Goal: Task Accomplishment & Management: Manage account settings

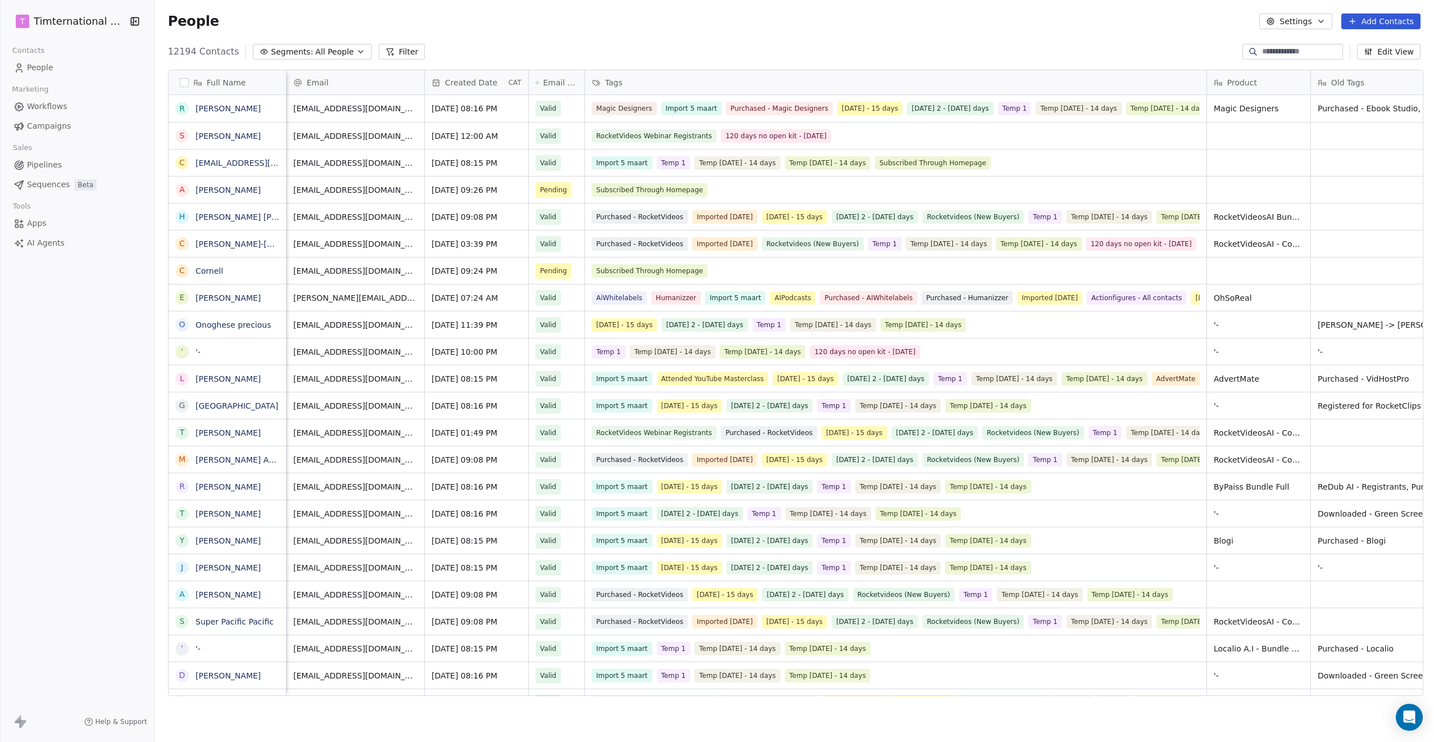
scroll to position [644, 1274]
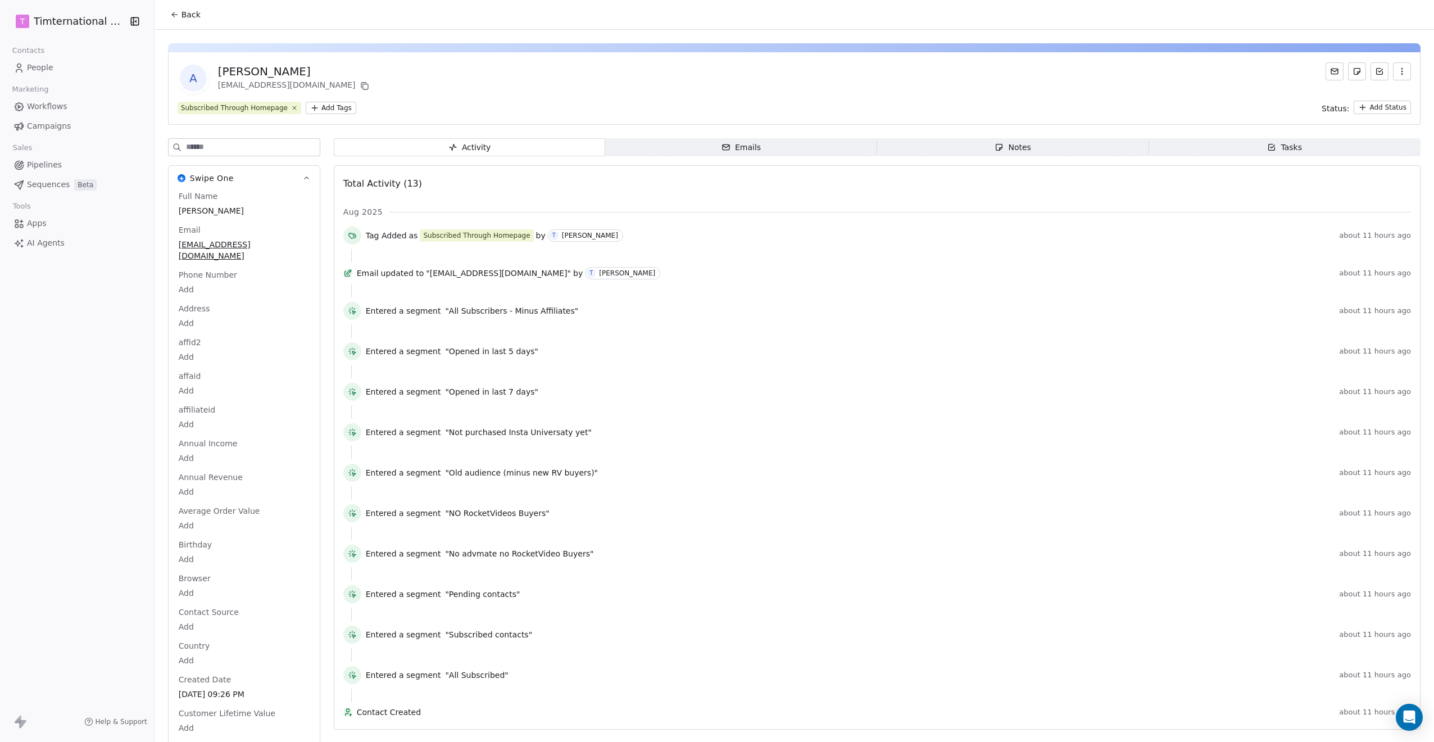
scroll to position [554, 0]
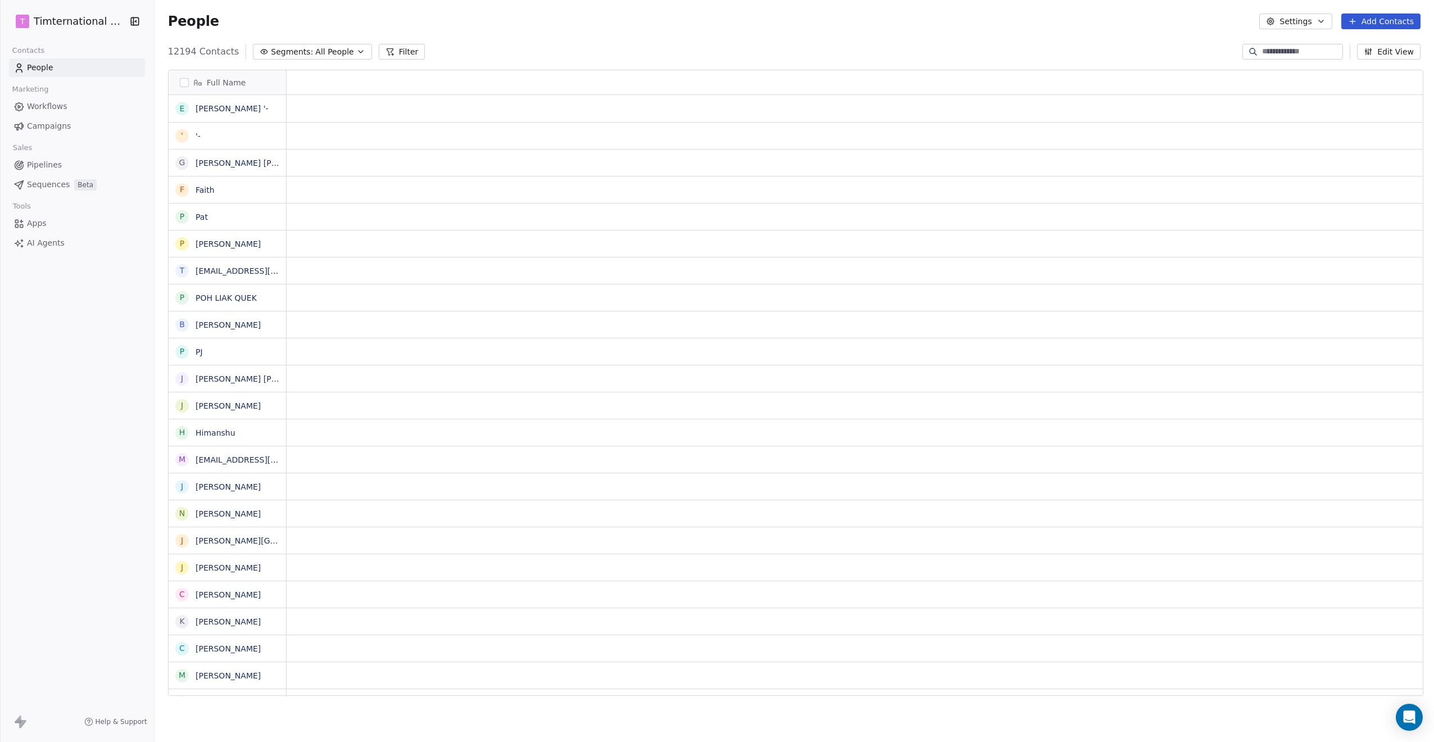
scroll to position [9, 9]
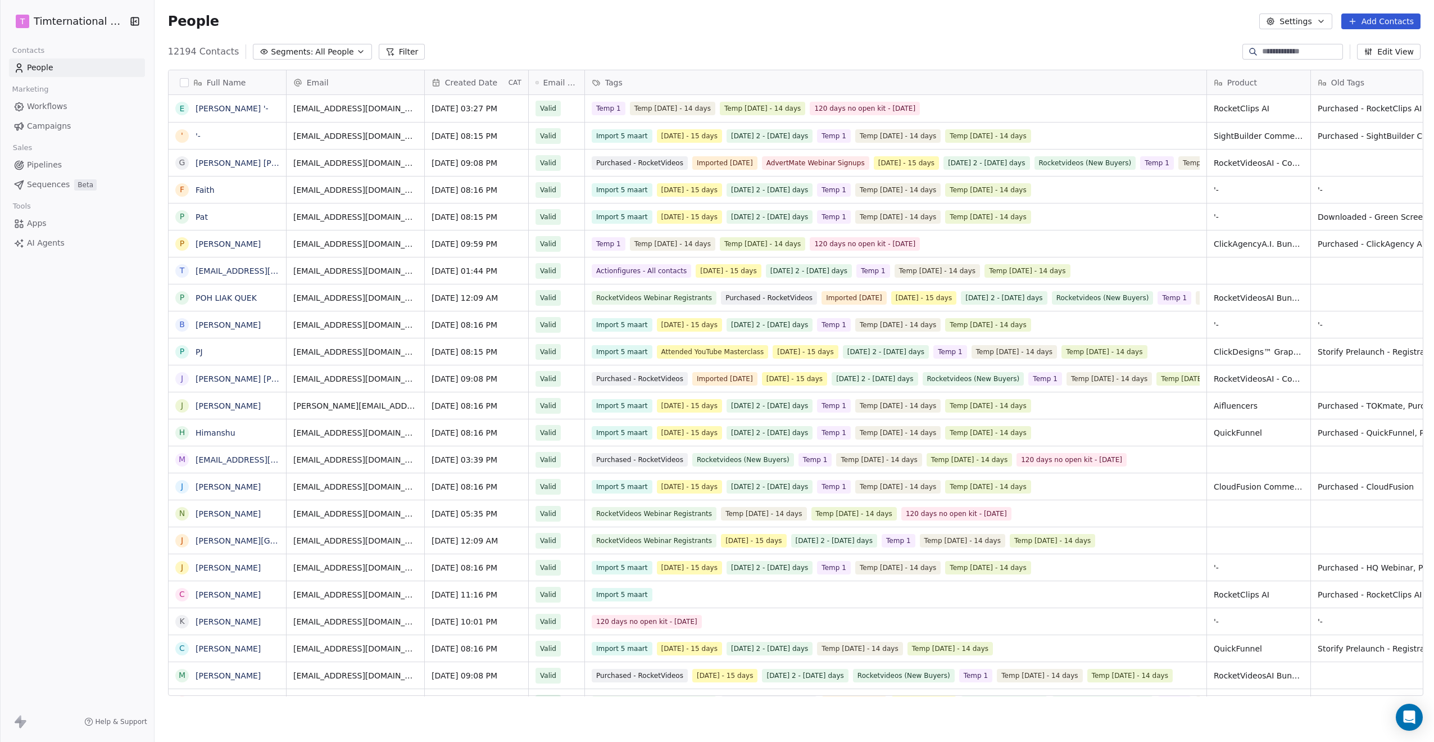
click at [1269, 55] on input at bounding box center [1301, 51] width 79 height 11
paste input "**********"
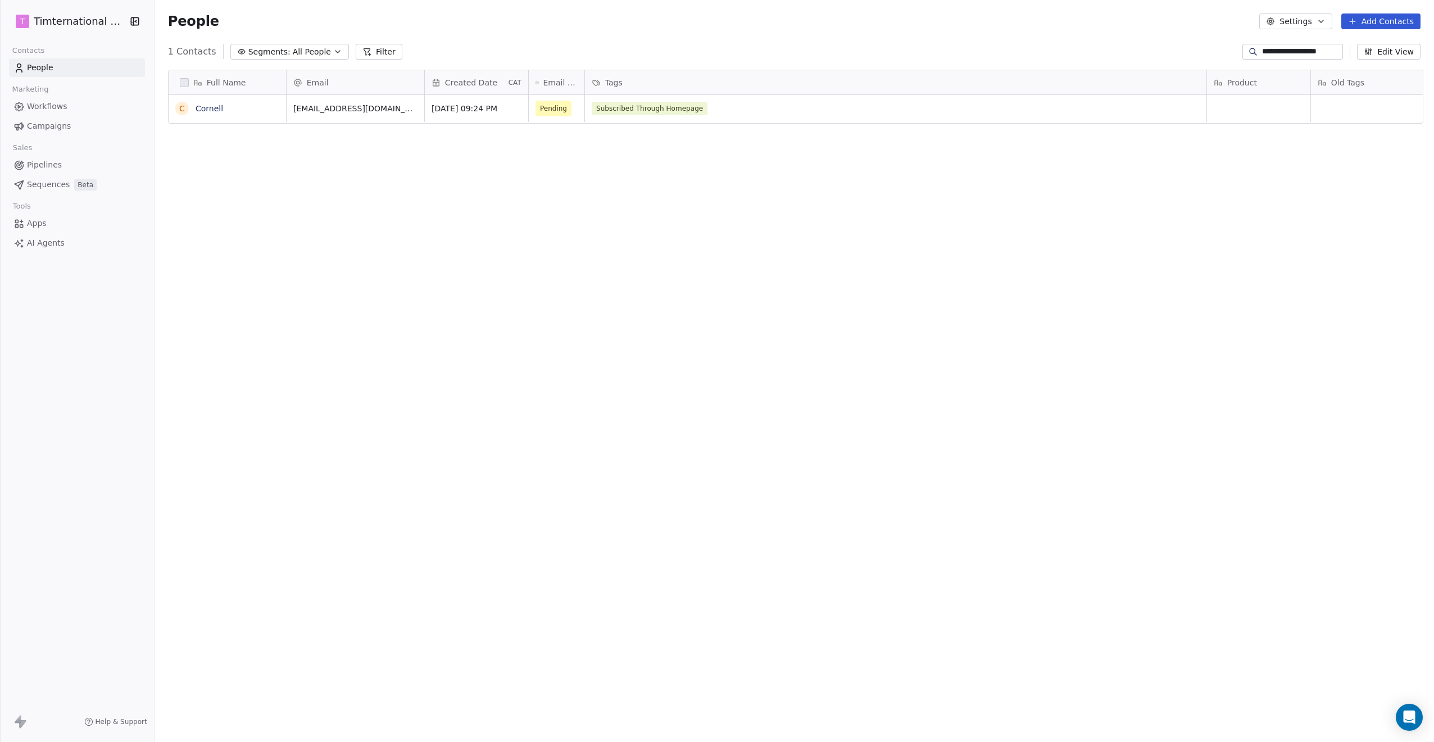
scroll to position [644, 1274]
click at [1042, 166] on div "Full Name C Cornell Email Created Date CAT Email Verification Status Tags Produ…" at bounding box center [795, 387] width 1280 height 653
click at [1258, 57] on div "**********" at bounding box center [1293, 52] width 101 height 16
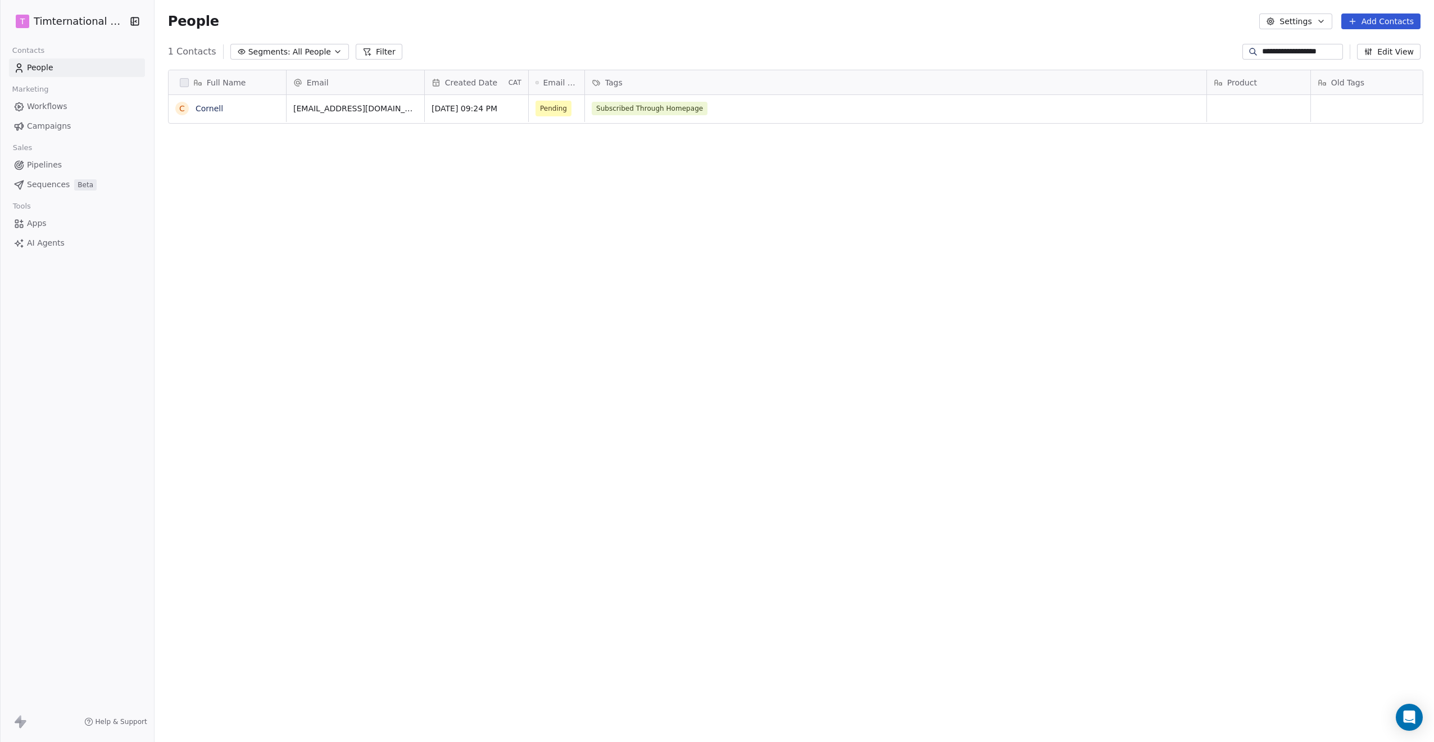
click at [1263, 55] on input "**********" at bounding box center [1301, 51] width 79 height 11
paste input "***"
click at [1266, 51] on input "**********" at bounding box center [1301, 51] width 79 height 11
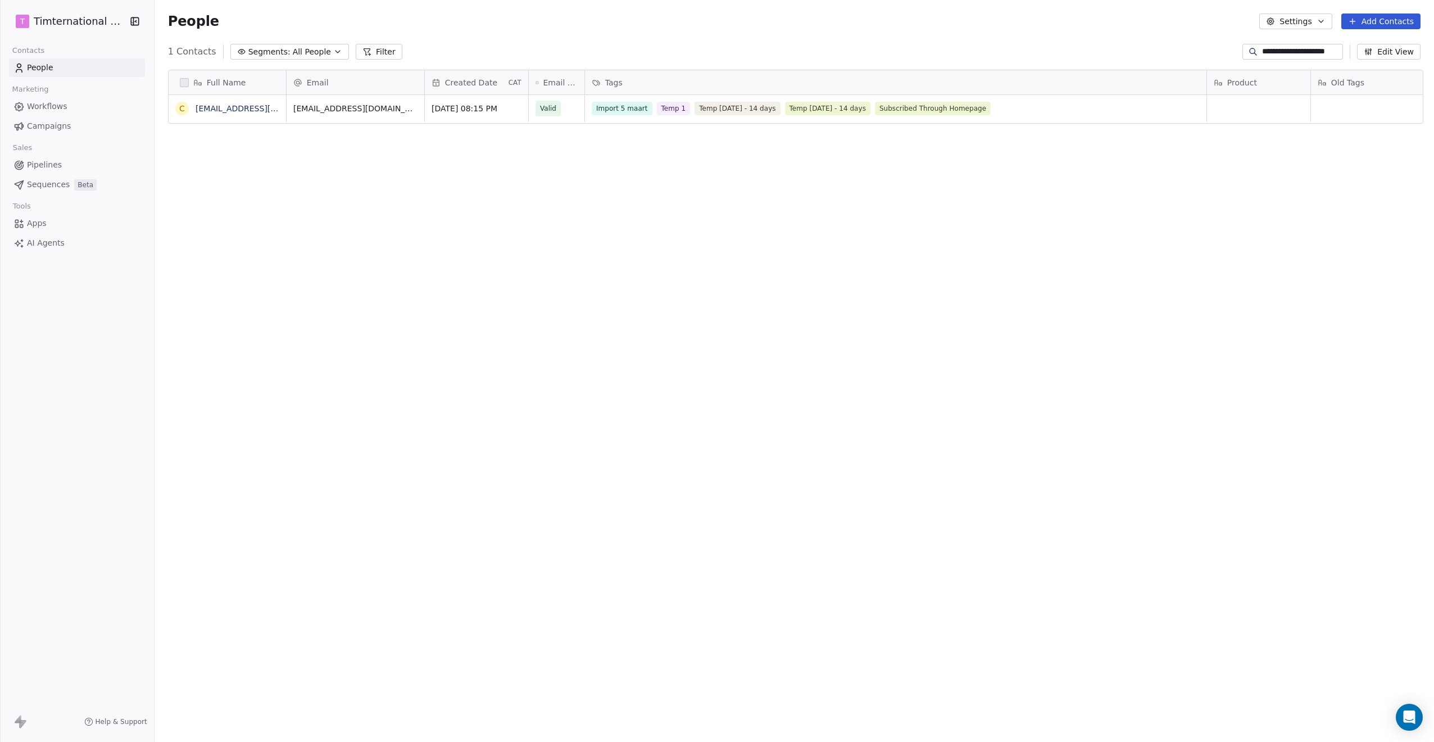
click at [1266, 51] on input "**********" at bounding box center [1301, 51] width 79 height 11
paste input
type input "**********"
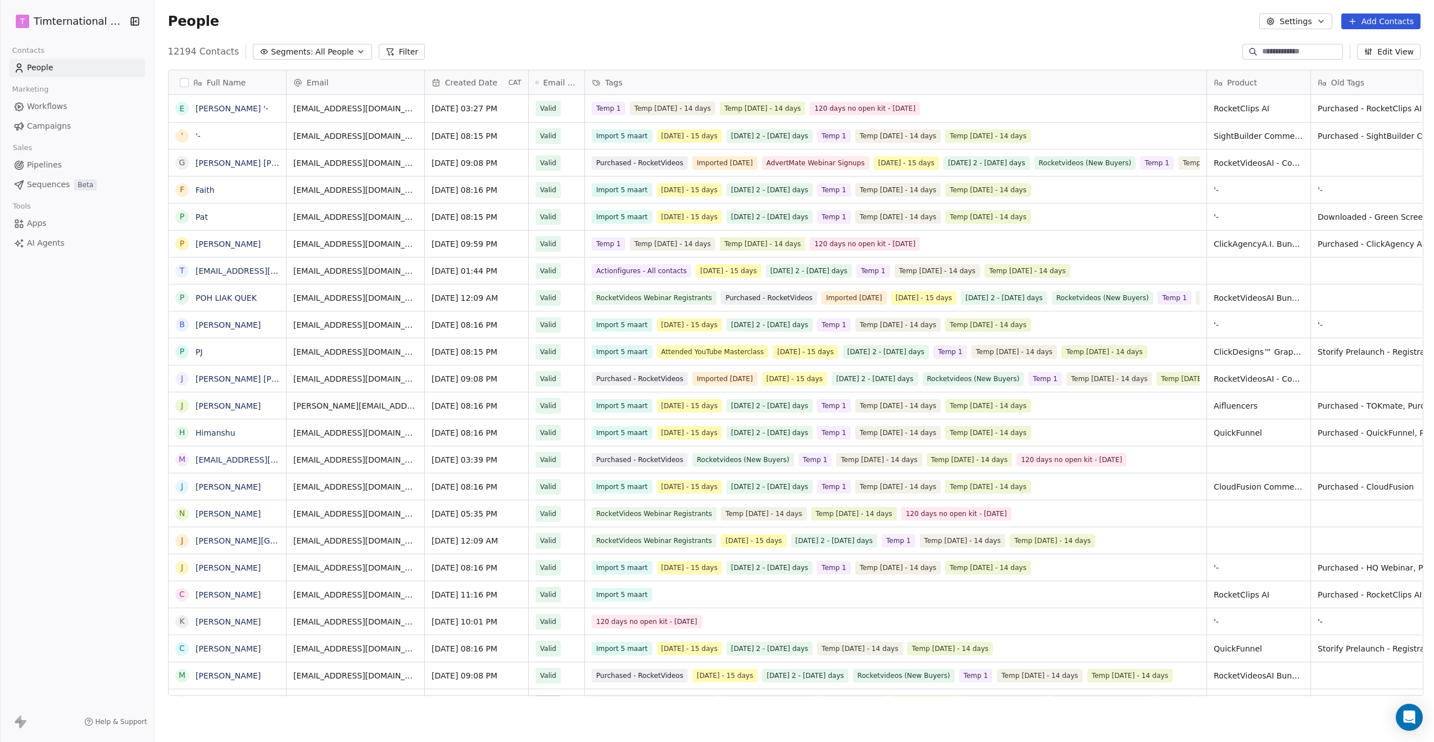
scroll to position [644, 1274]
click at [1265, 52] on input at bounding box center [1301, 51] width 79 height 11
paste input "**********"
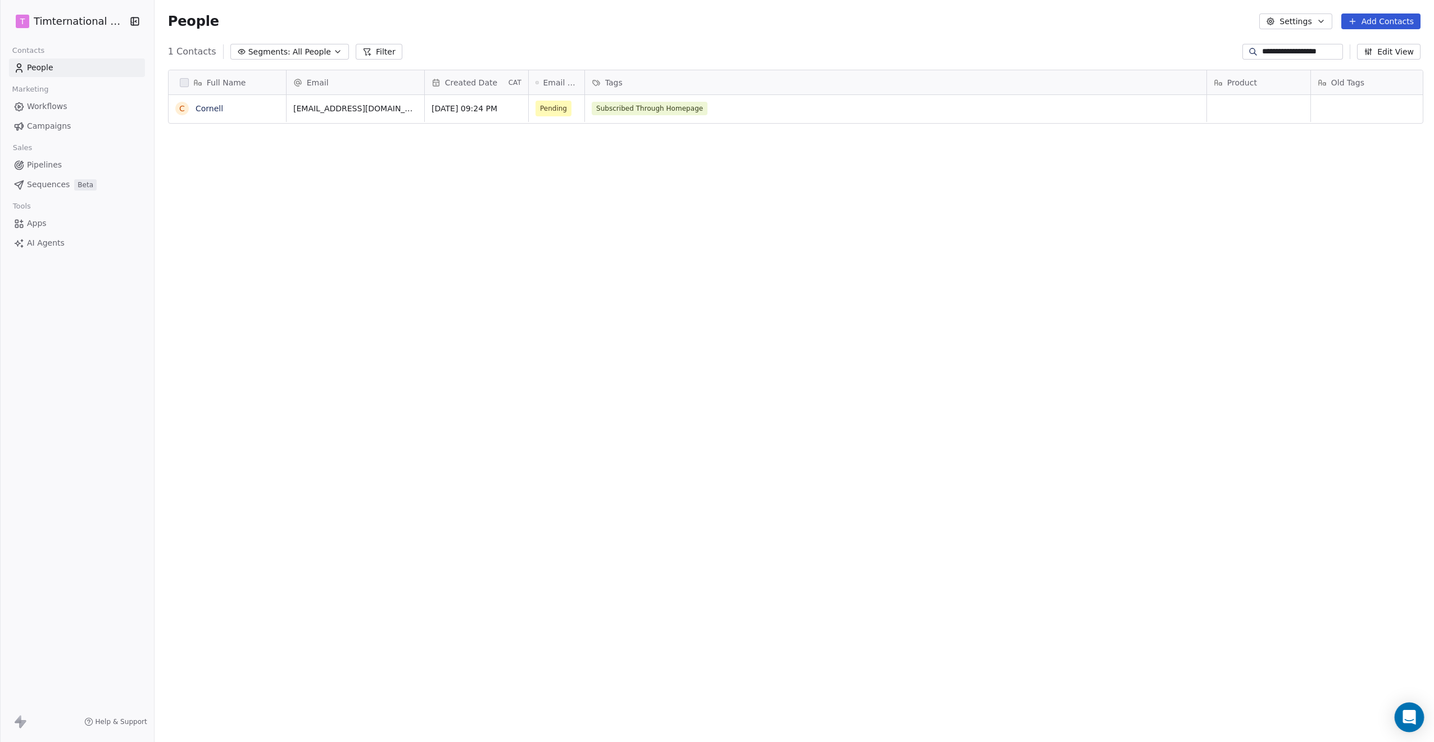
type input "**********"
click at [1409, 717] on icon "Open Intercom Messenger" at bounding box center [1409, 717] width 13 height 15
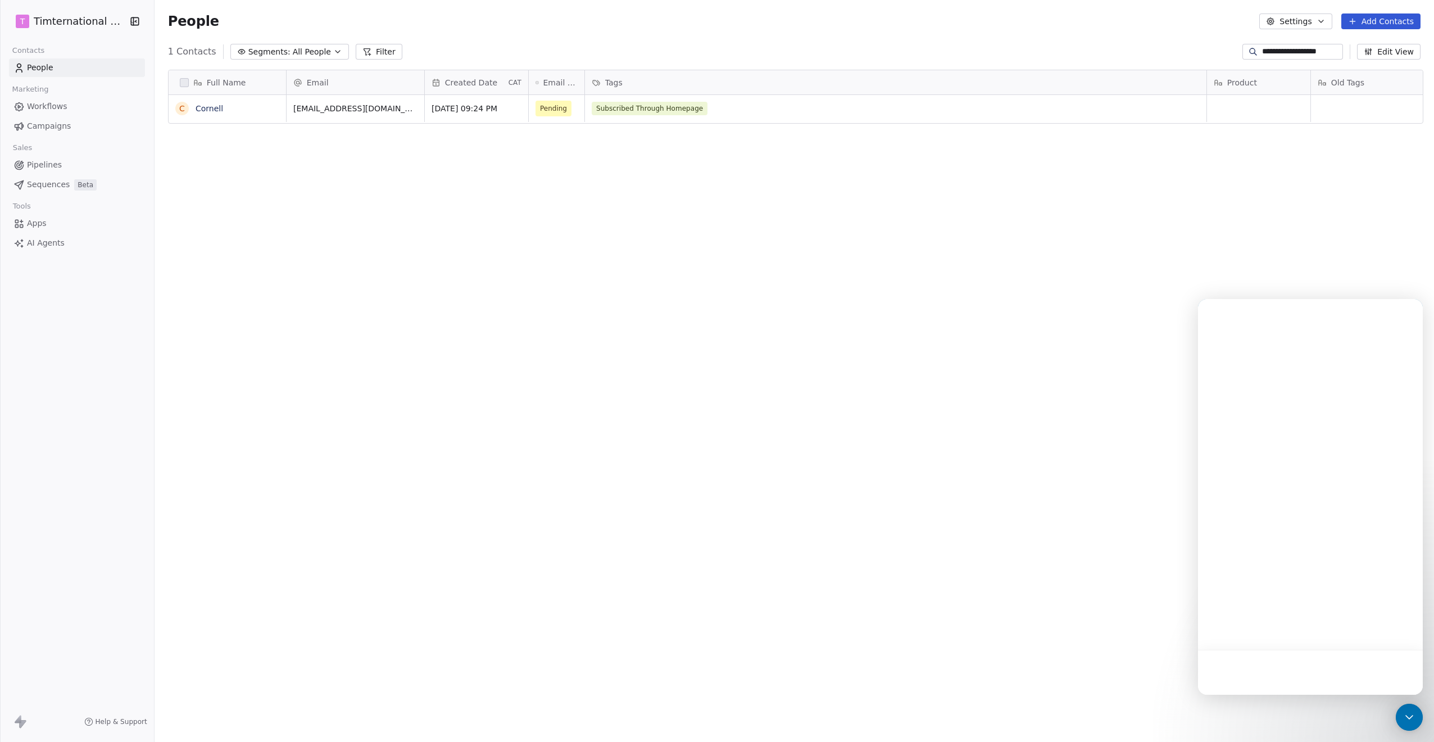
scroll to position [0, 0]
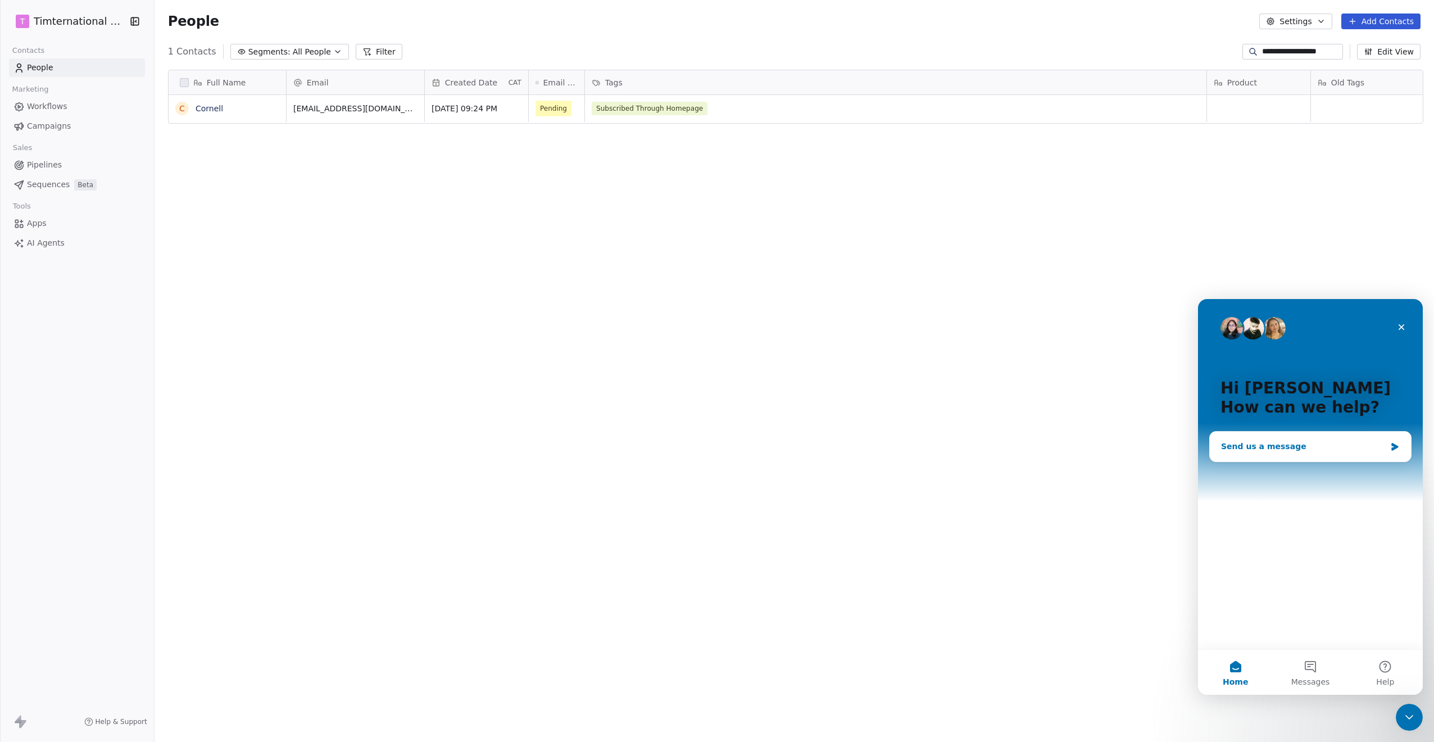
click at [1269, 447] on div "Send us a message" at bounding box center [1303, 447] width 165 height 12
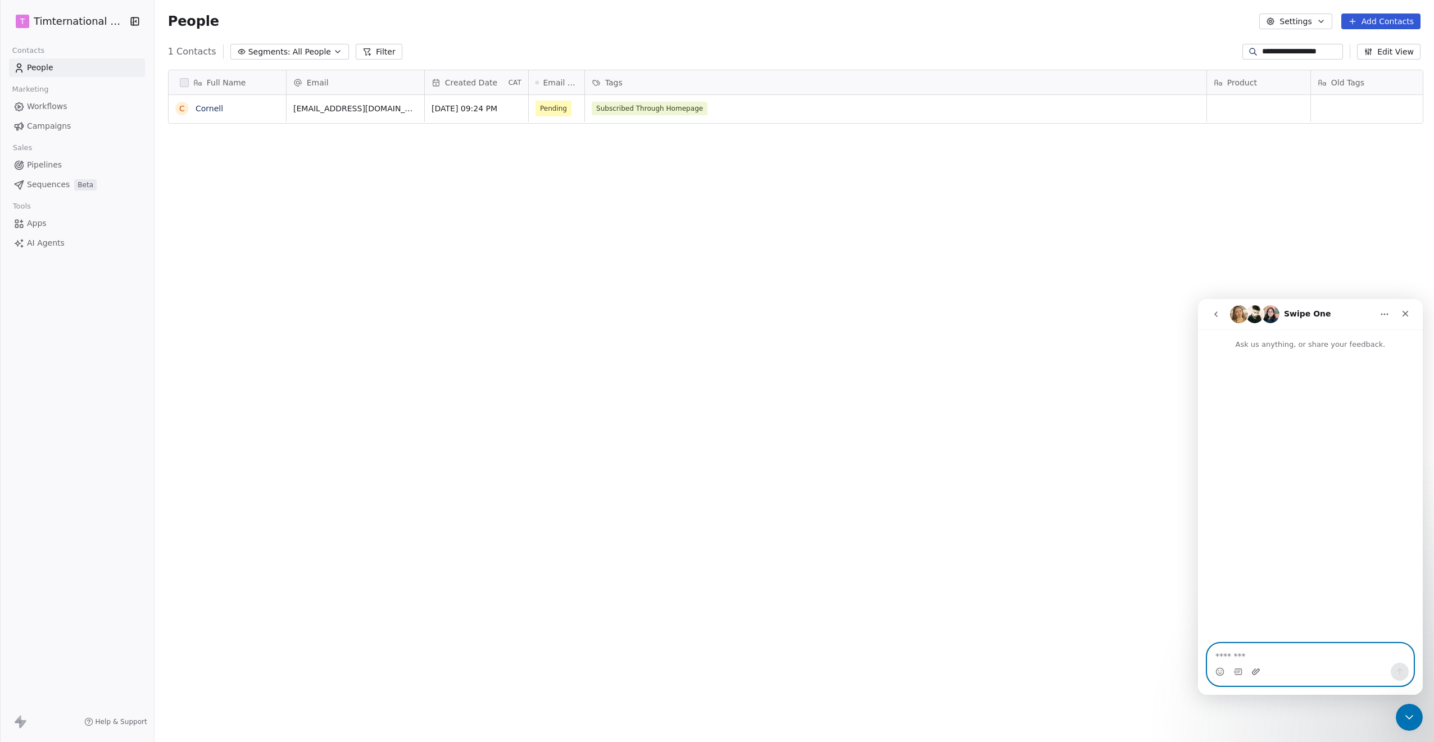
click at [1257, 672] on icon "Upload attachment" at bounding box center [1256, 671] width 8 height 6
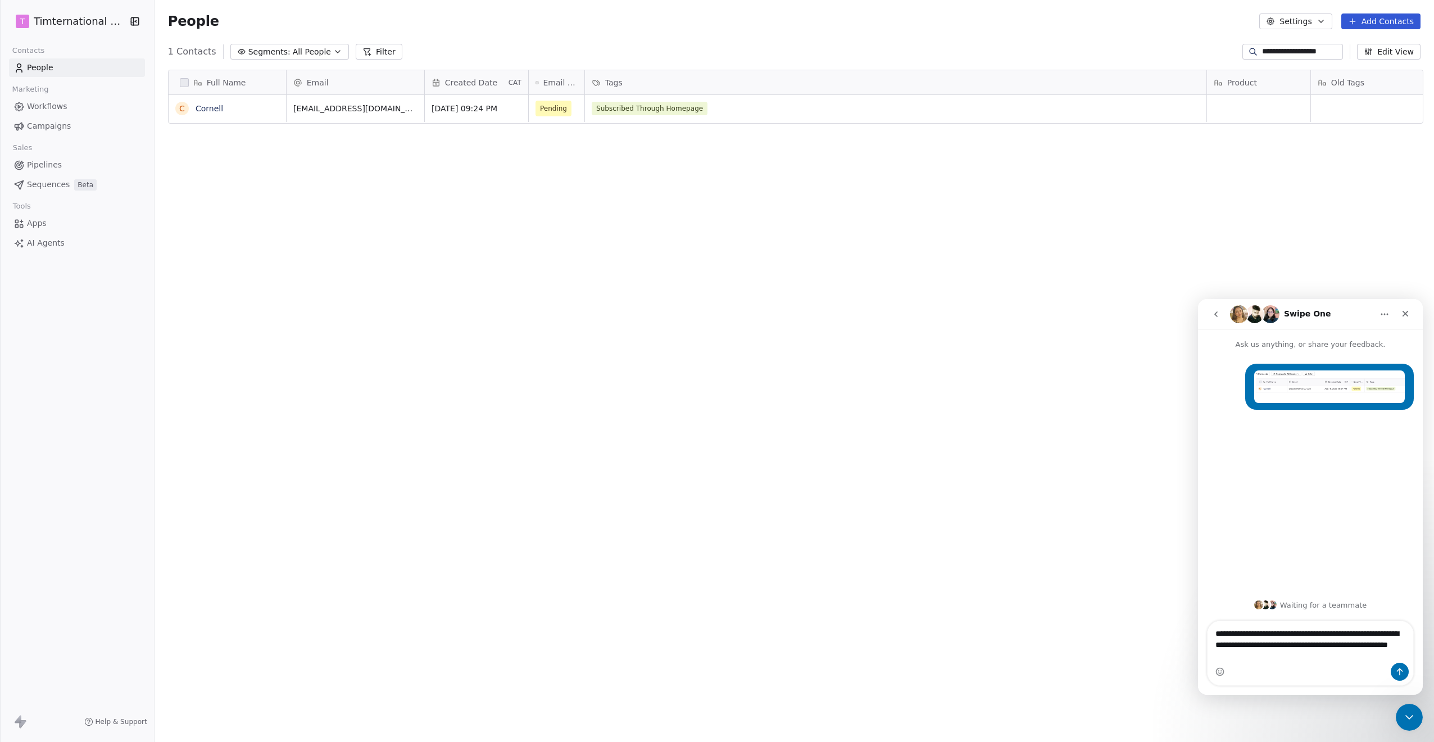
type textarea "**********"
click at [29, 65] on span "People" at bounding box center [40, 68] width 26 height 12
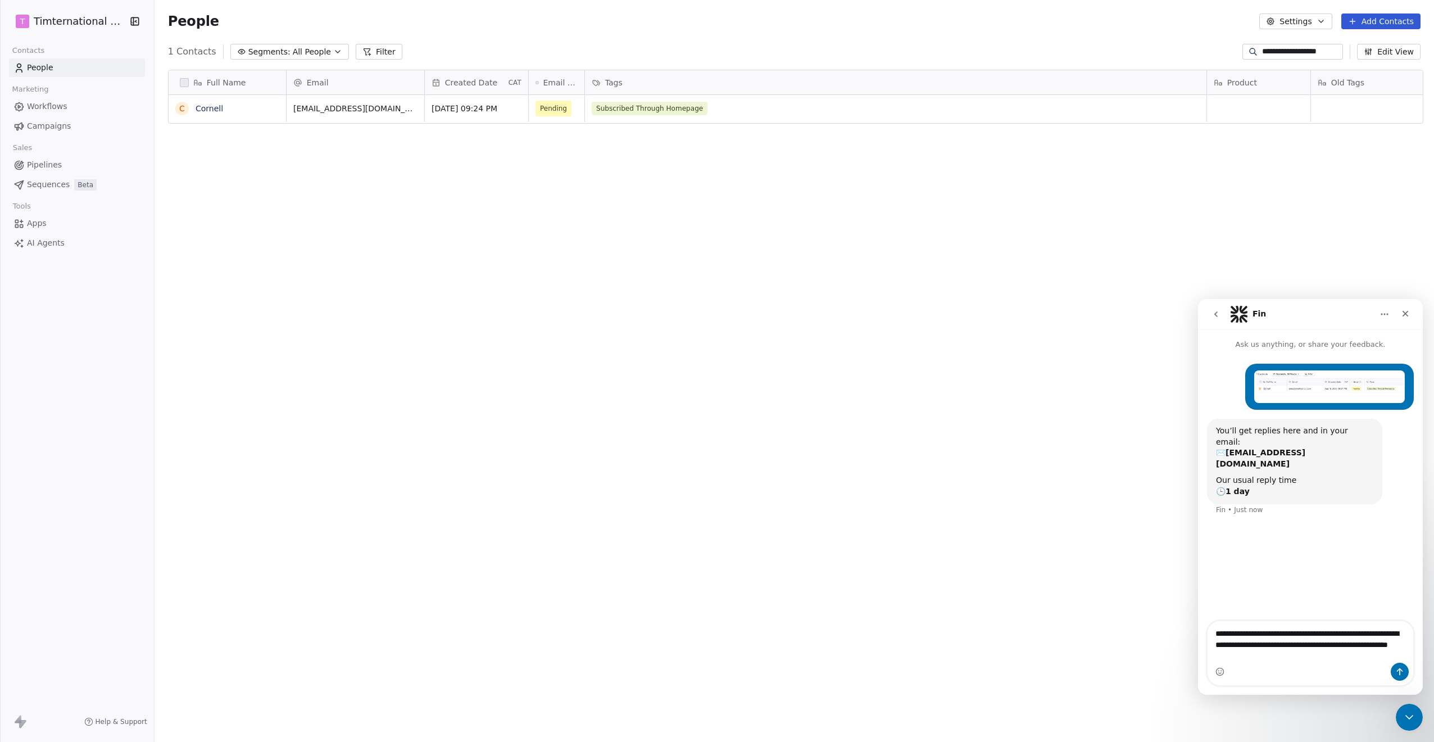
click at [1284, 48] on input "**********" at bounding box center [1301, 51] width 79 height 11
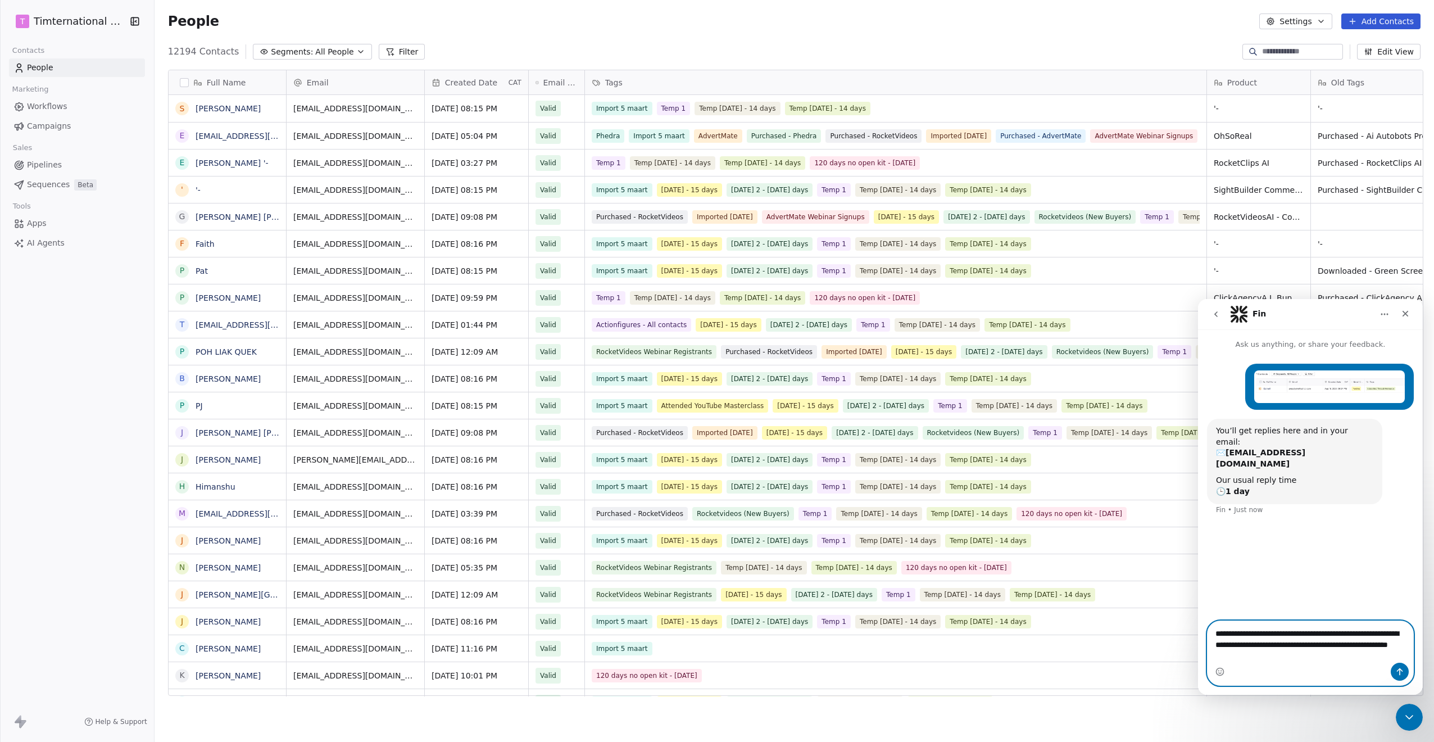
click at [1342, 657] on textarea "**********" at bounding box center [1311, 642] width 206 height 42
type textarea "**********"
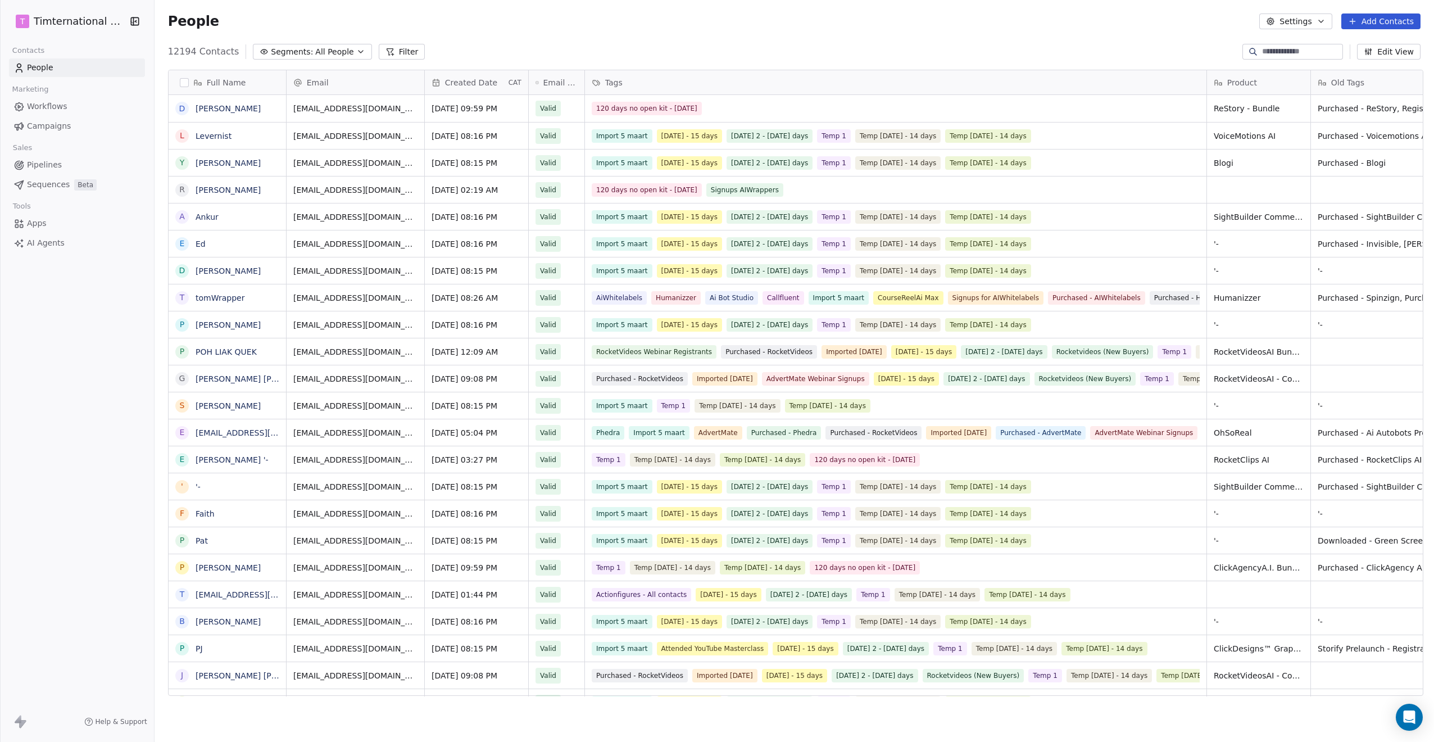
scroll to position [644, 1274]
click at [396, 52] on button "Filter" at bounding box center [402, 52] width 47 height 16
click at [39, 47] on span "Add Filter" at bounding box center [45, 47] width 37 height 12
click at [40, 73] on span "Contact properties" at bounding box center [55, 73] width 73 height 12
type input "***"
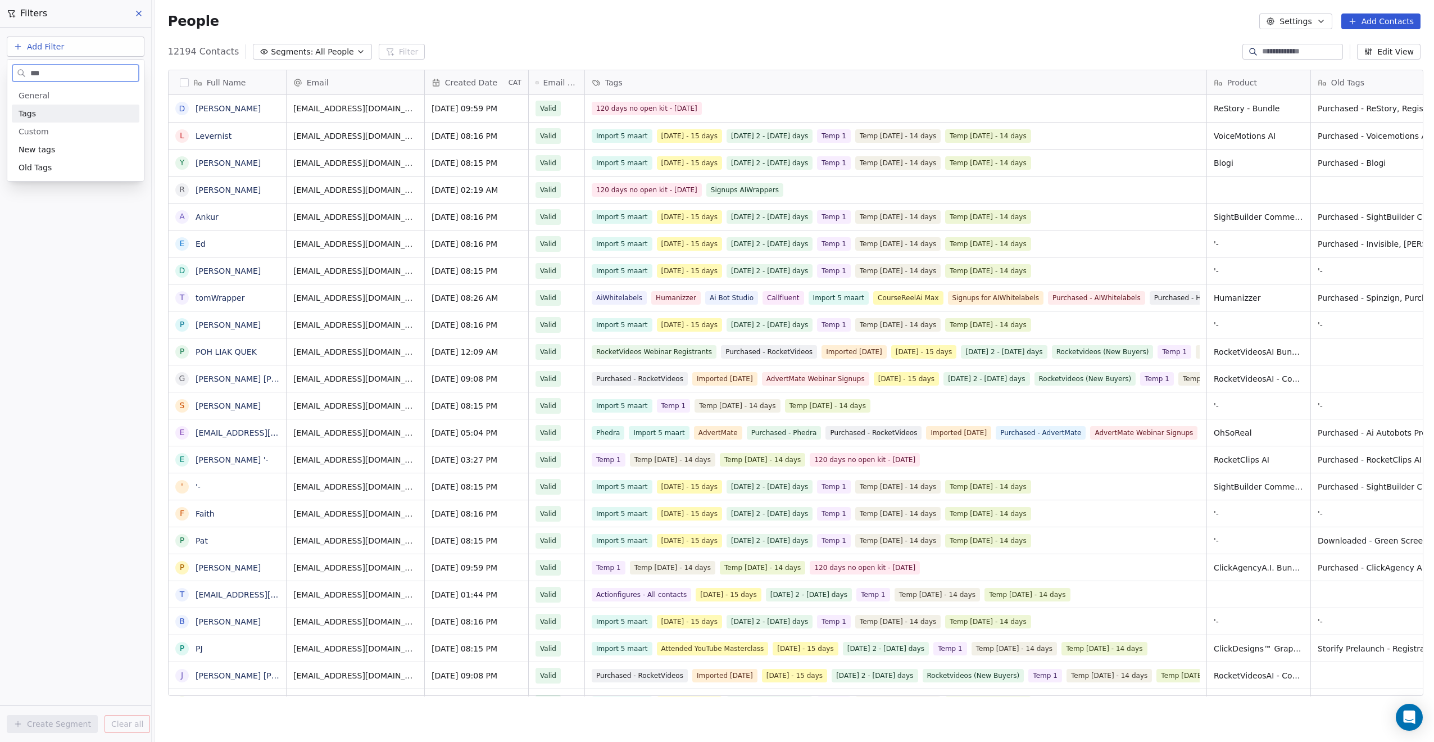
click at [22, 117] on span "Tags" at bounding box center [27, 113] width 17 height 11
click at [53, 122] on div "Includes" at bounding box center [75, 120] width 117 height 18
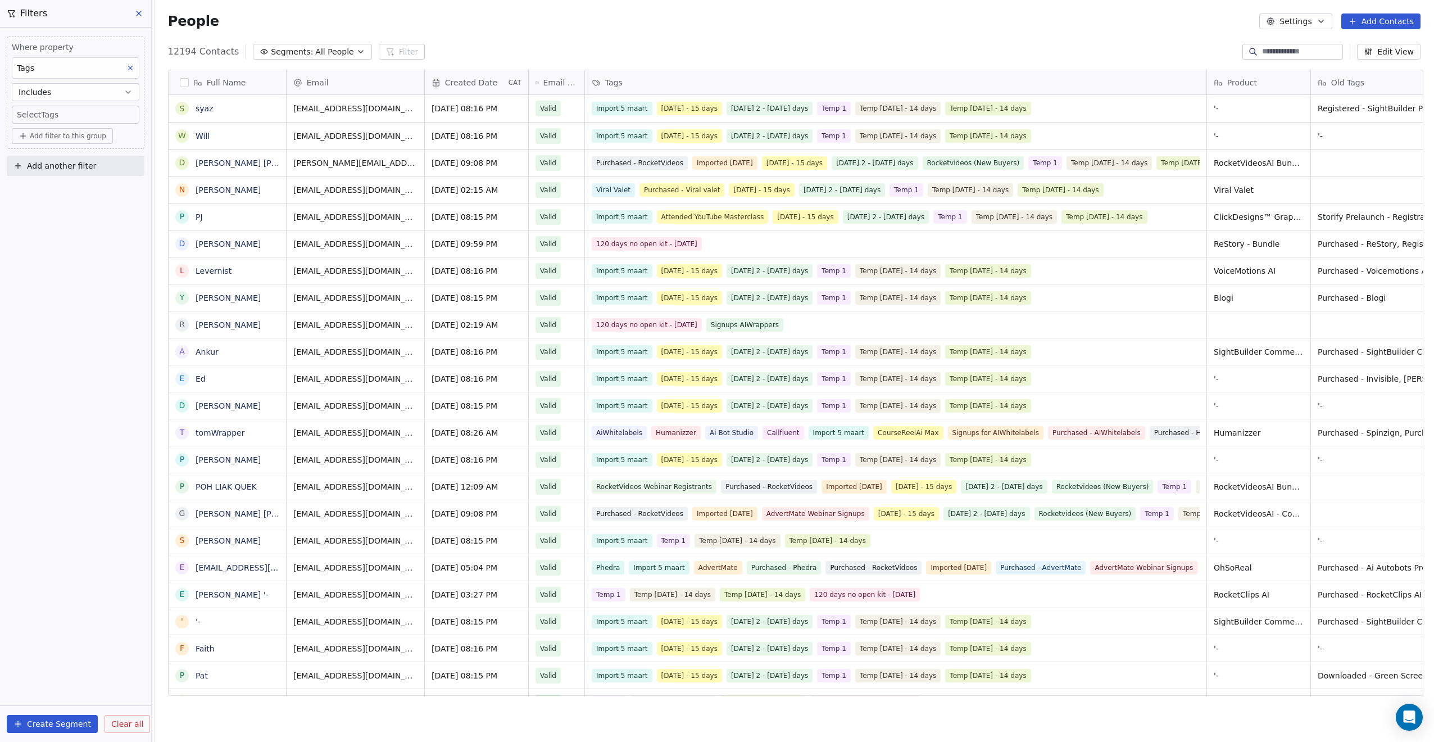
click at [1399, 25] on button "Add Contacts" at bounding box center [1381, 21] width 79 height 16
click at [1374, 42] on span "Create new contact" at bounding box center [1384, 46] width 77 height 12
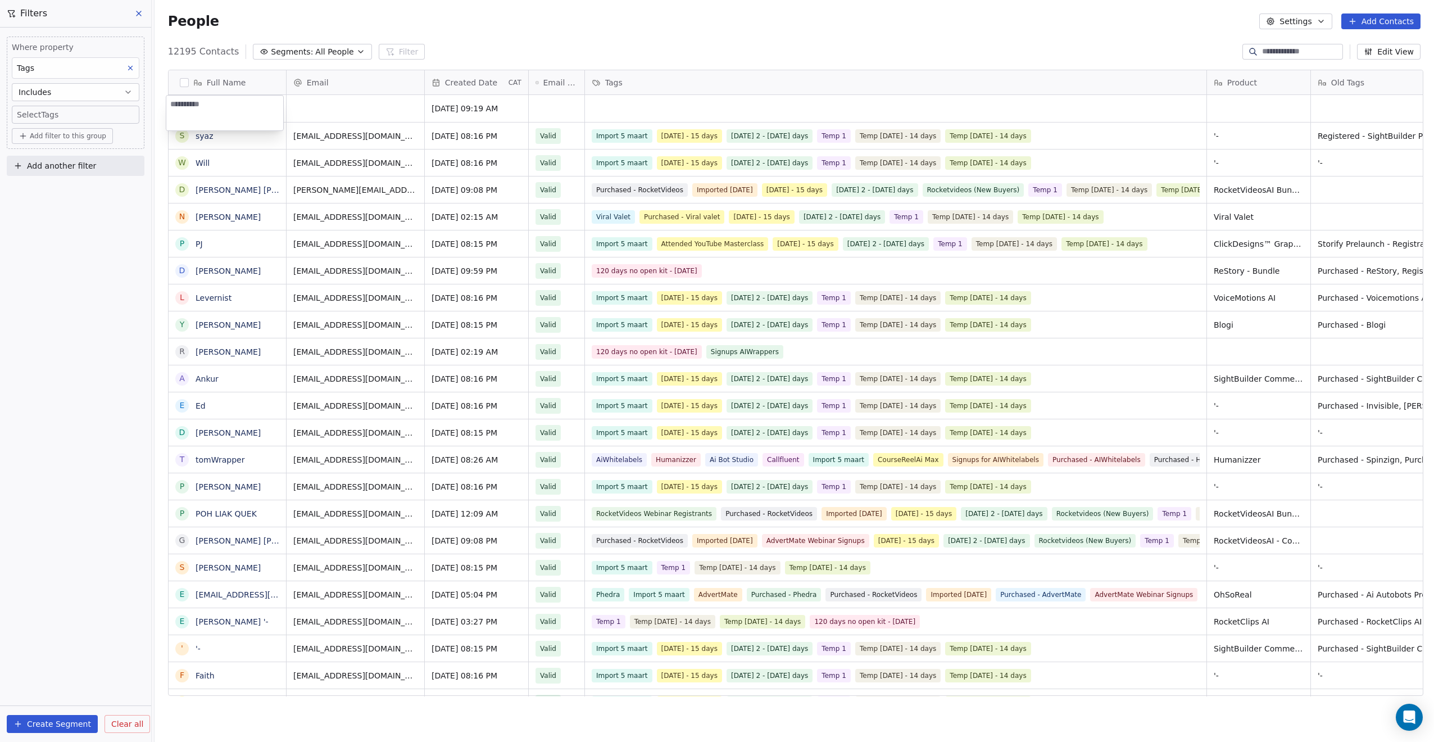
click at [1014, 33] on html "T Timternational B.V. Contacts People Marketing Workflows Campaigns Sales Pipel…" at bounding box center [717, 371] width 1434 height 742
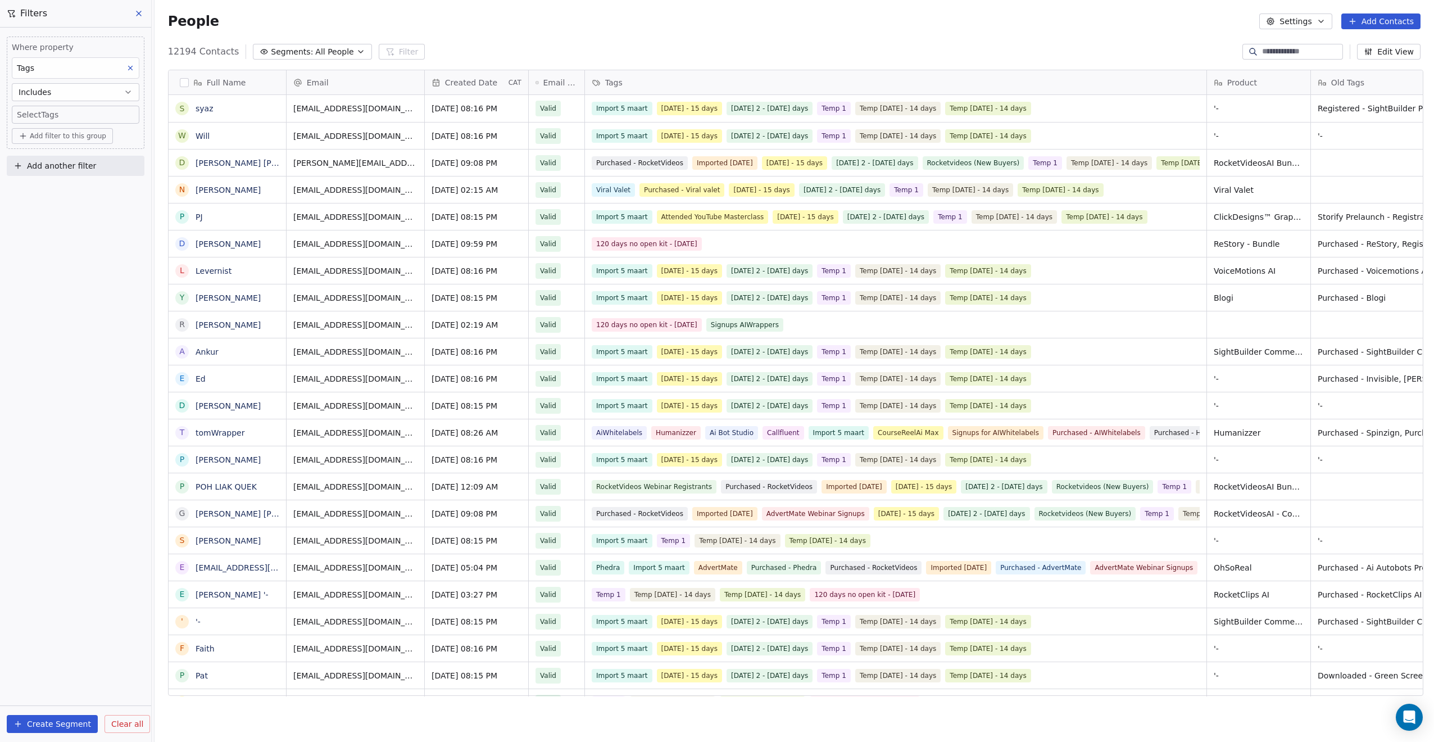
click at [1339, 23] on div "Settings Add Contacts" at bounding box center [1340, 21] width 161 height 16
click at [1350, 21] on icon at bounding box center [1352, 21] width 9 height 9
click at [1351, 65] on span "Import from CSV" at bounding box center [1378, 64] width 65 height 12
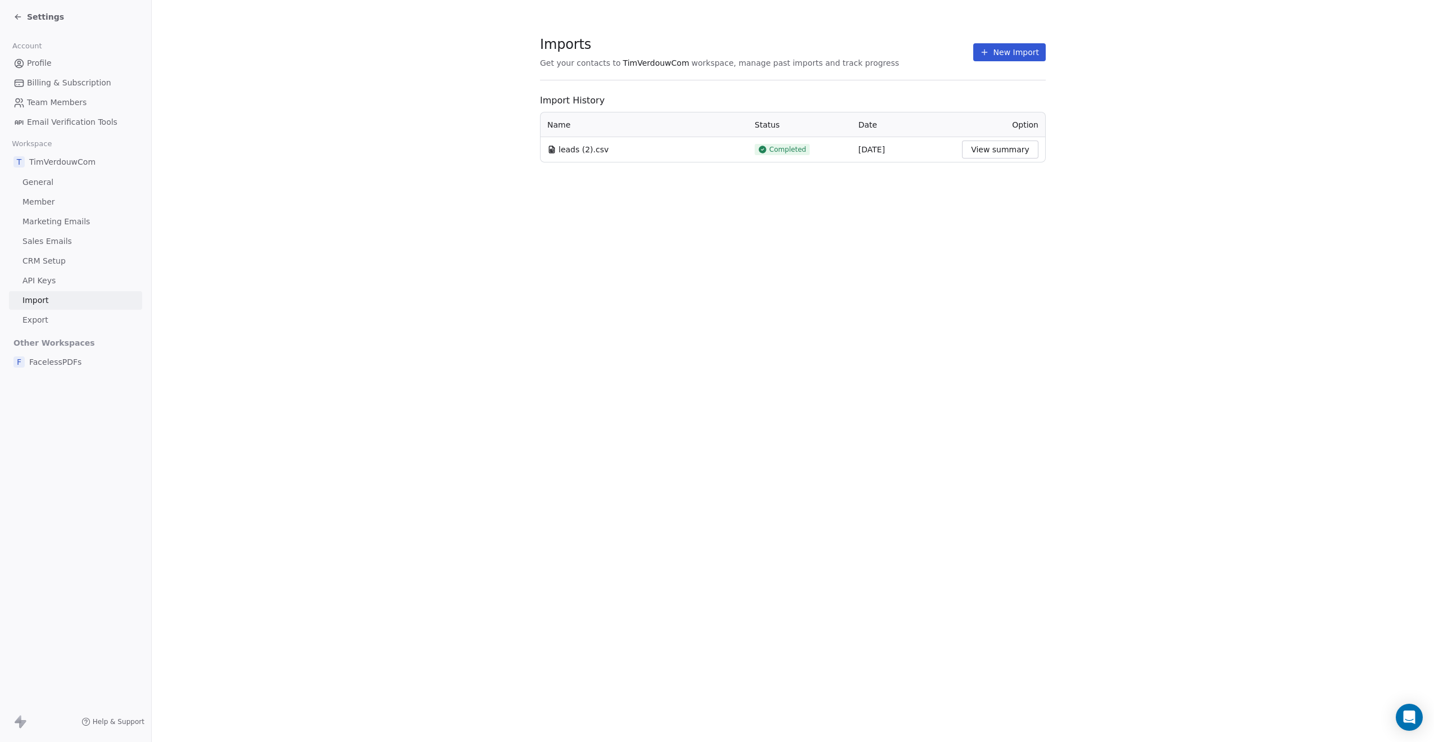
click at [1025, 58] on button "New Import" at bounding box center [1010, 52] width 73 height 18
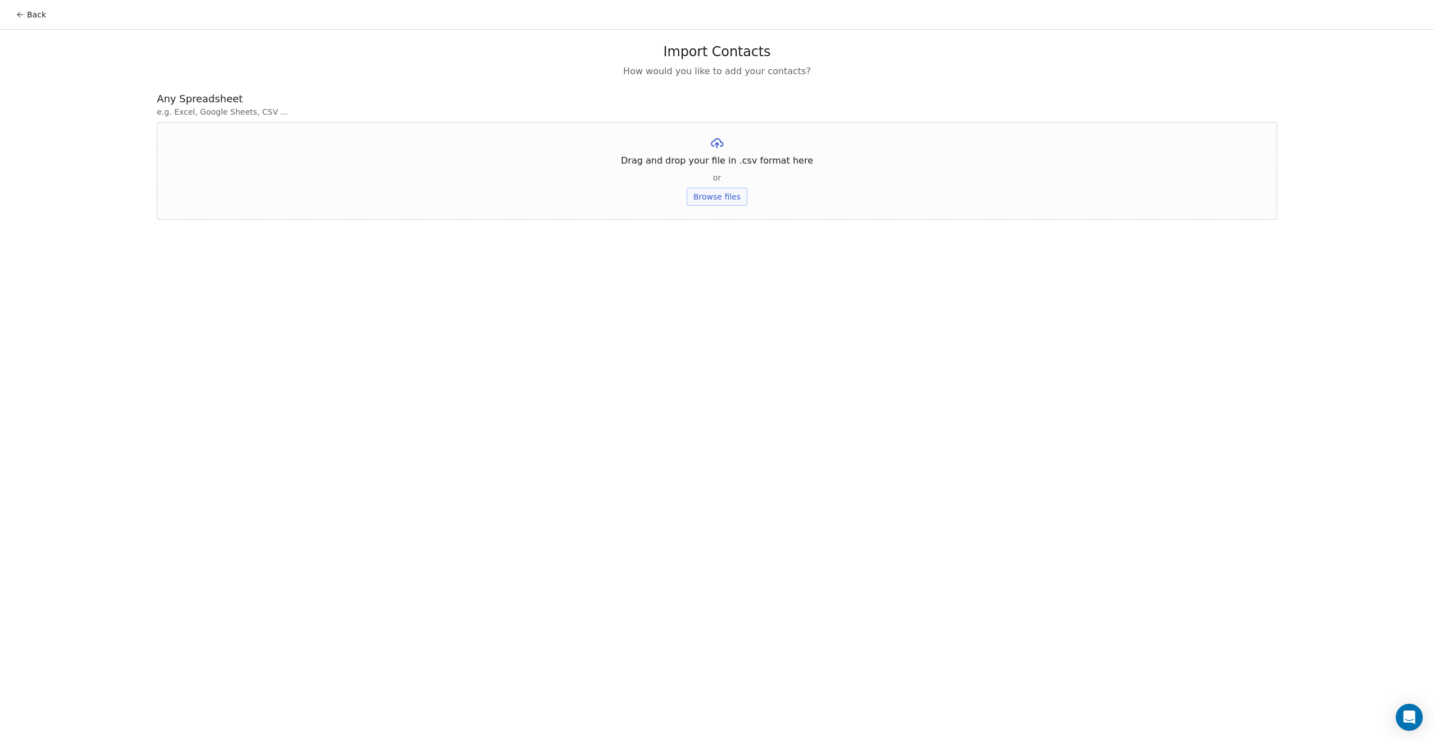
click at [691, 201] on button "Browse files" at bounding box center [717, 197] width 61 height 18
click at [717, 170] on button "Upload" at bounding box center [716, 165] width 41 height 18
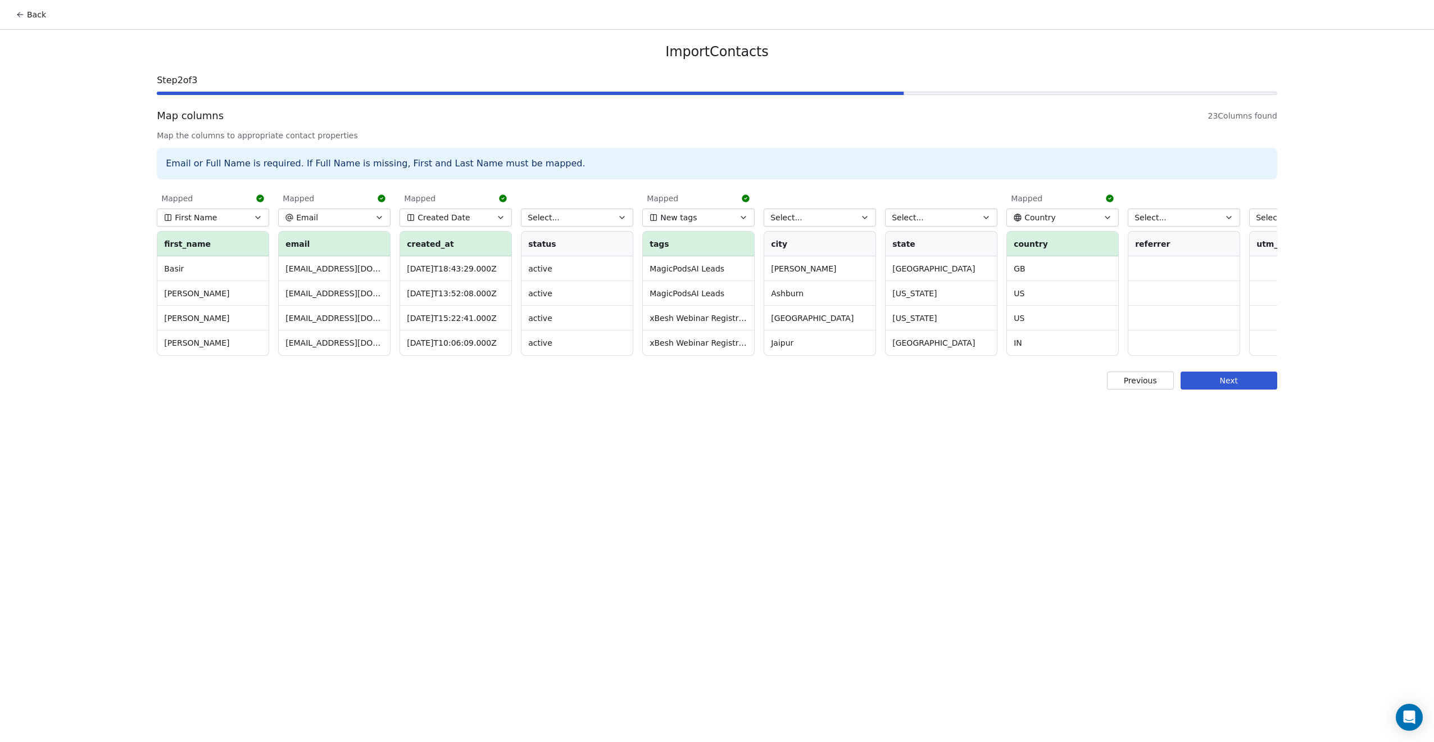
click at [725, 216] on button "New tags" at bounding box center [698, 218] width 112 height 18
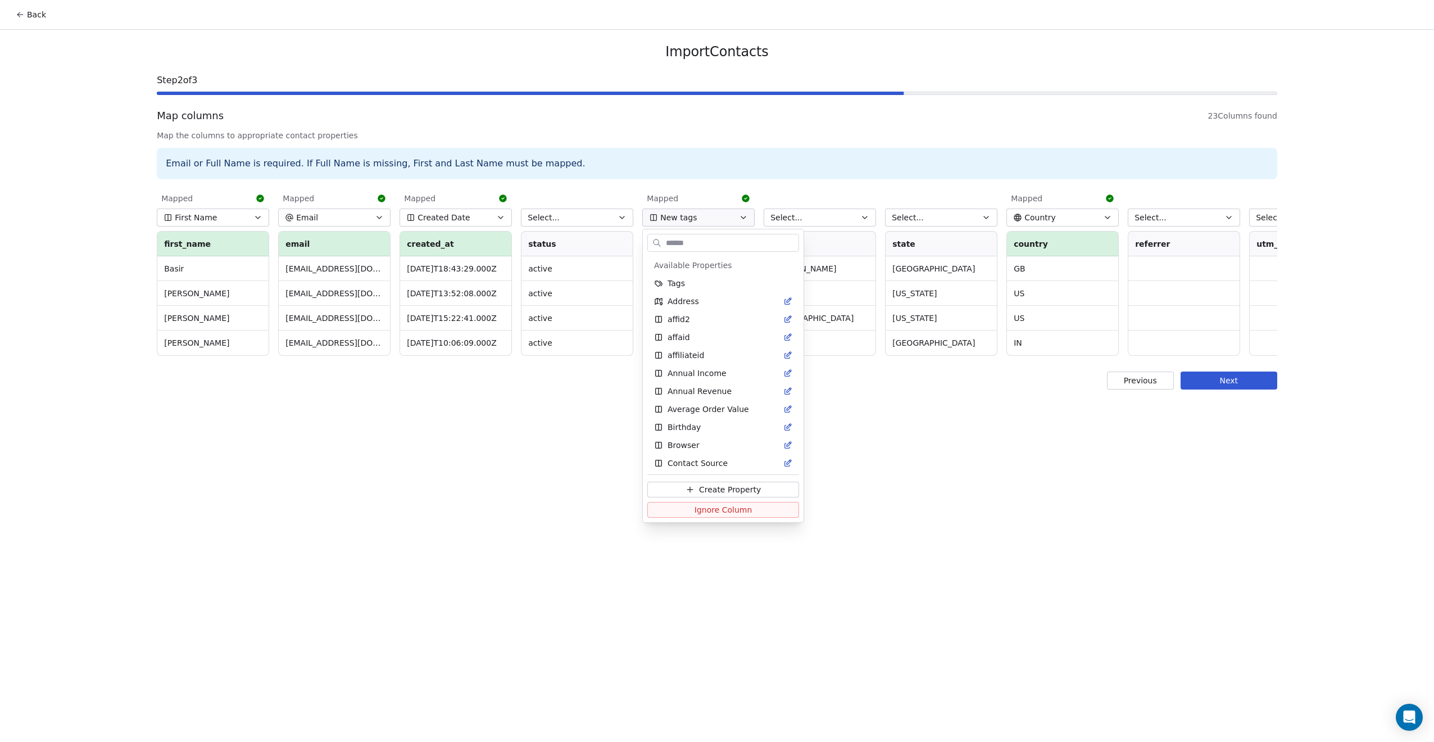
scroll to position [416, 0]
click at [712, 510] on span "Ignore Column" at bounding box center [724, 509] width 58 height 11
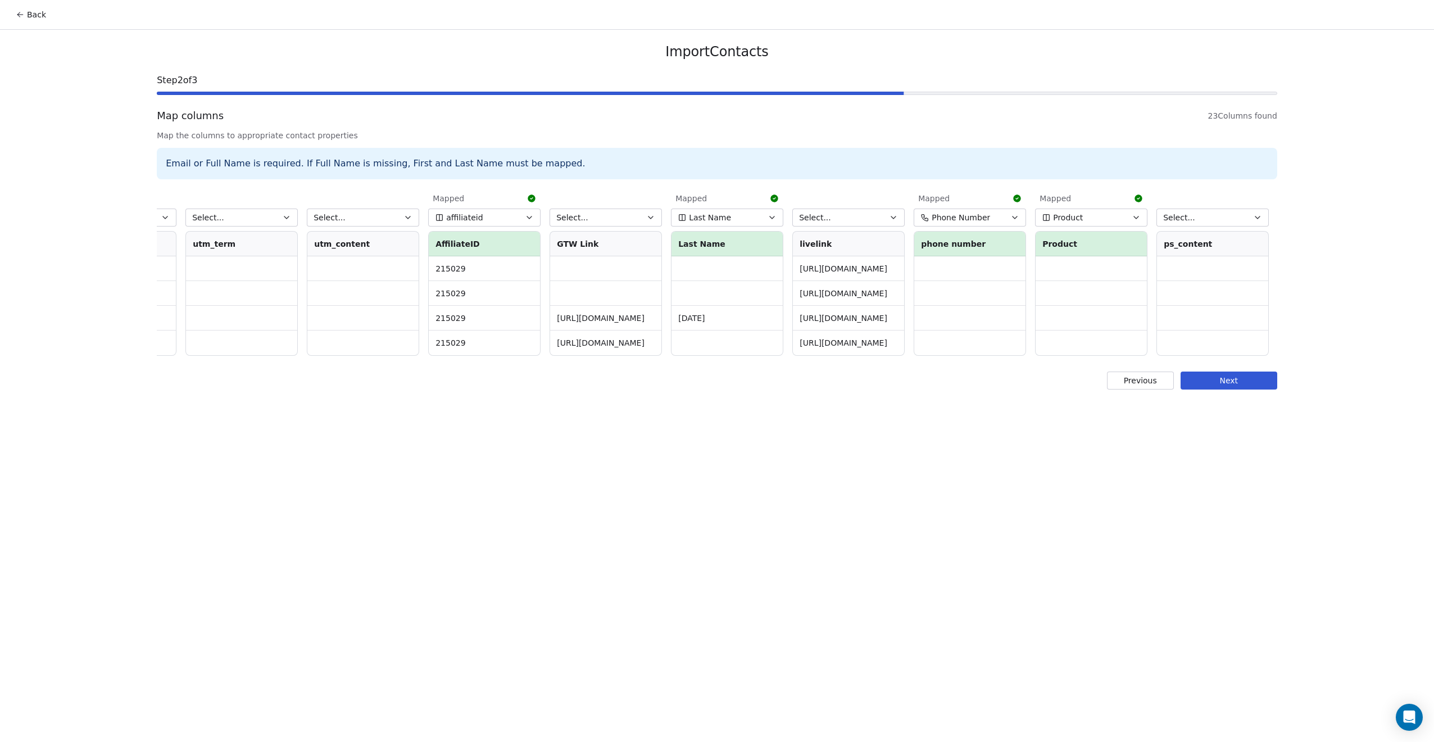
scroll to position [0, 1453]
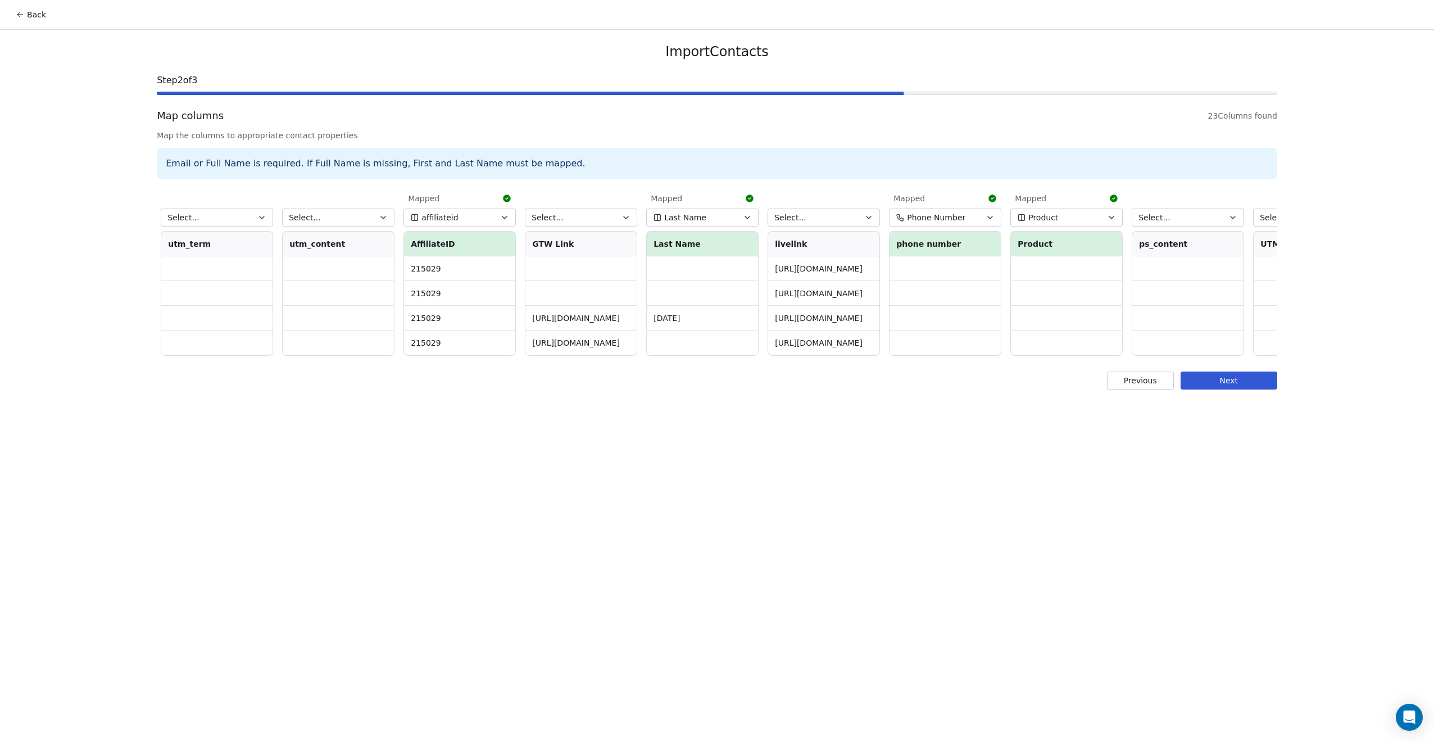
click at [500, 220] on button "affiliateid" at bounding box center [460, 218] width 112 height 18
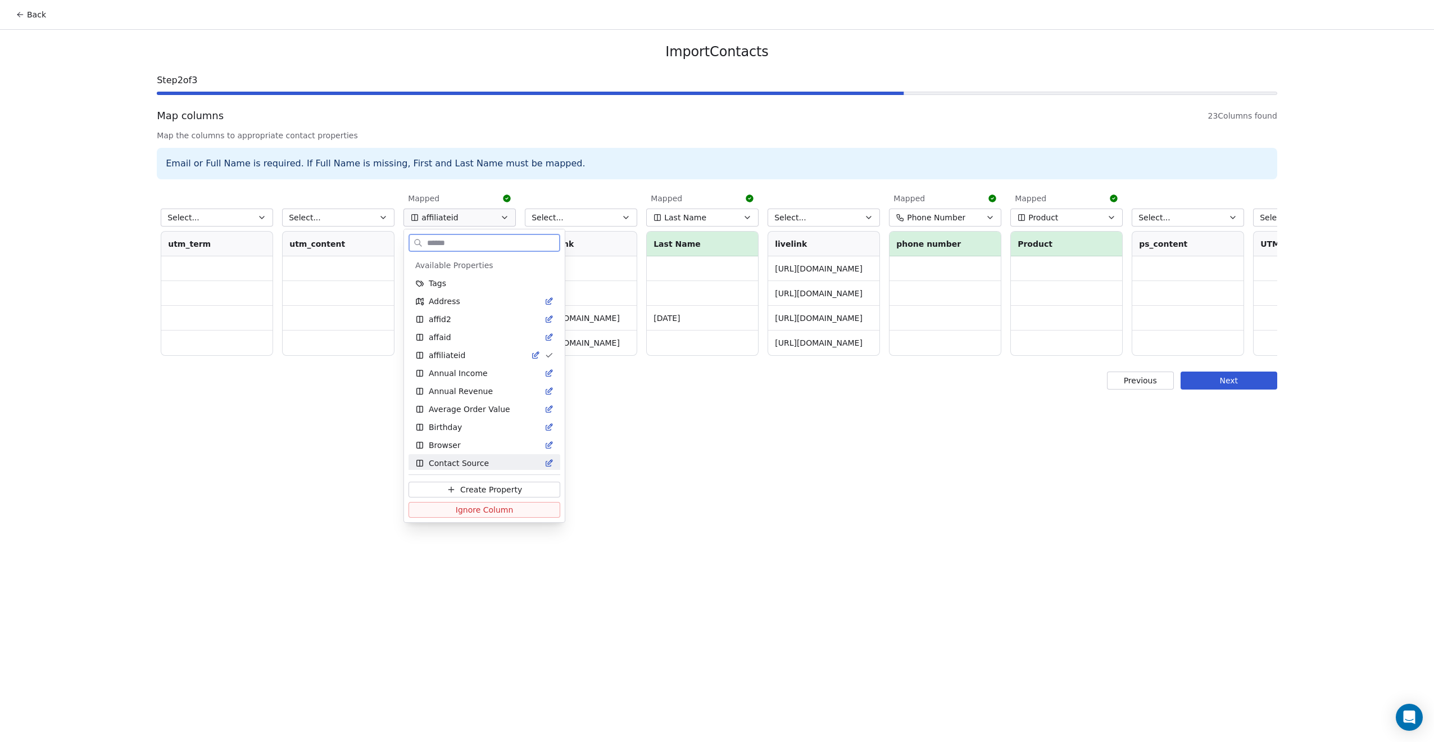
click at [497, 511] on span "Ignore Column" at bounding box center [485, 509] width 58 height 11
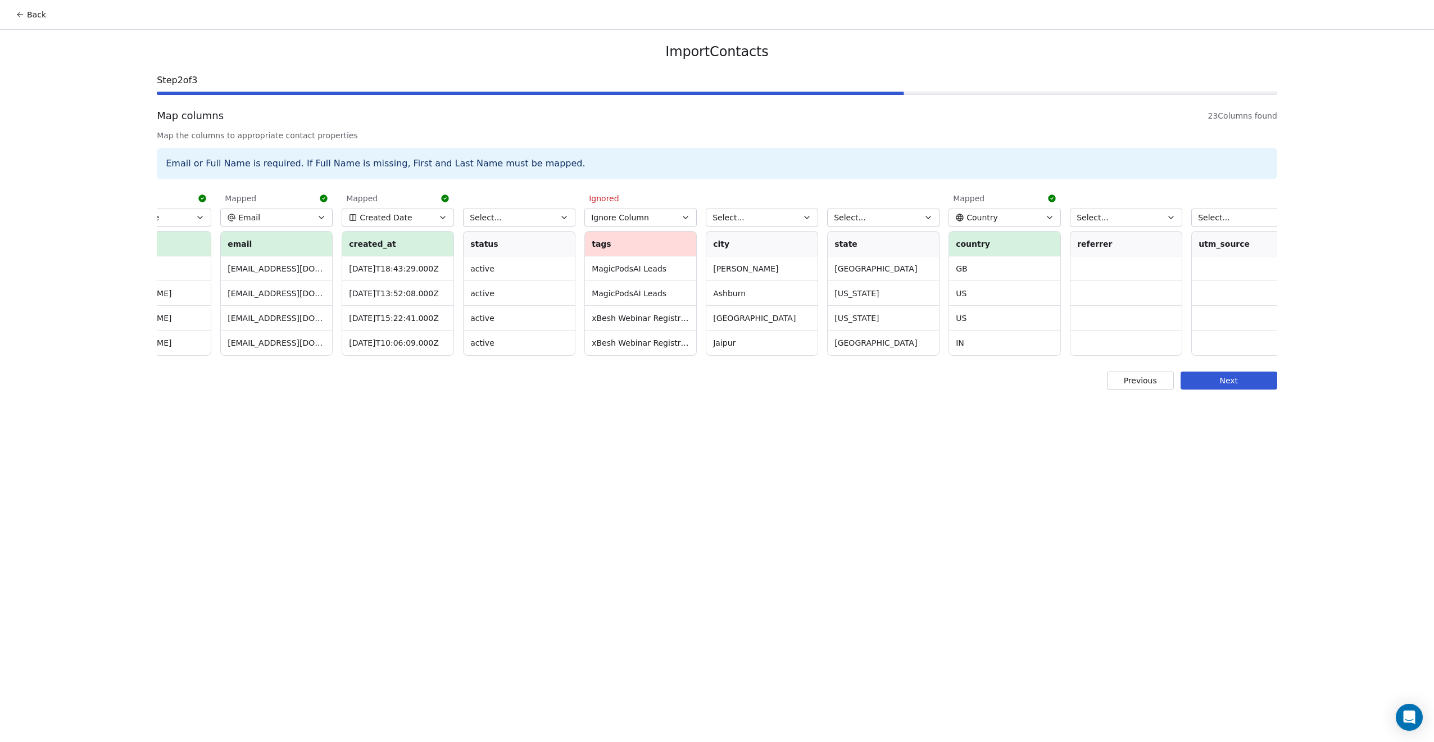
scroll to position [0, 0]
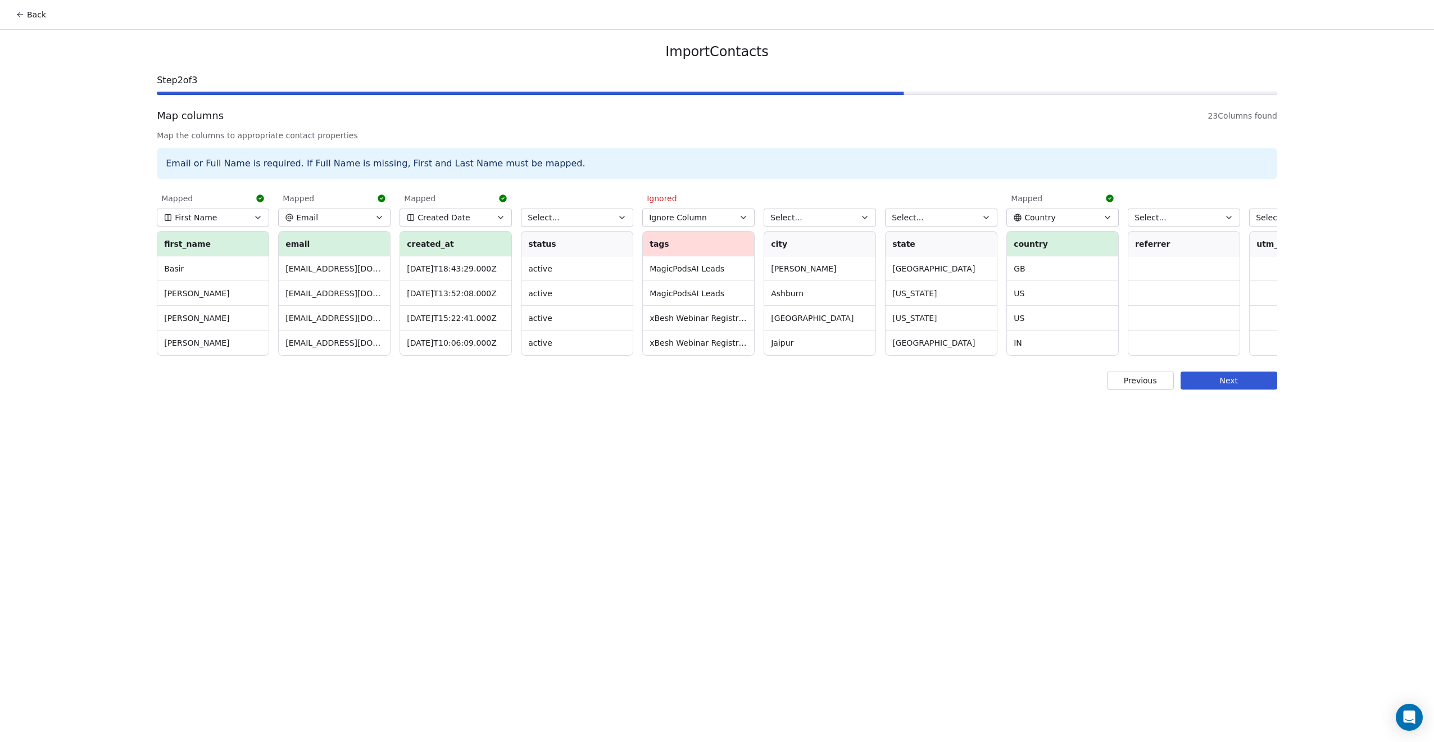
click at [1209, 390] on button "Next" at bounding box center [1229, 381] width 97 height 18
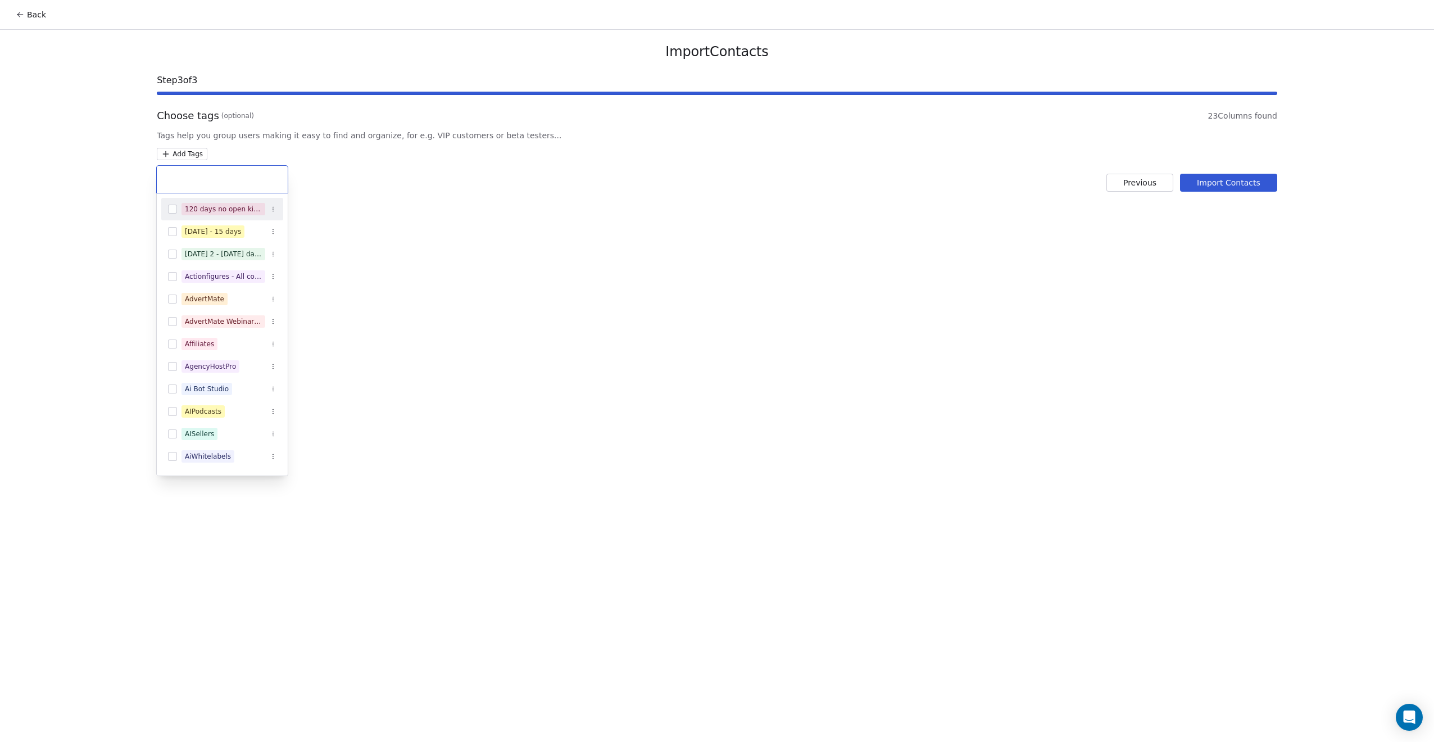
click at [194, 156] on html "Back Import Contacts Step 3 of 3 Choose tags (optional) 23 Columns found Tags h…" at bounding box center [717, 371] width 1434 height 742
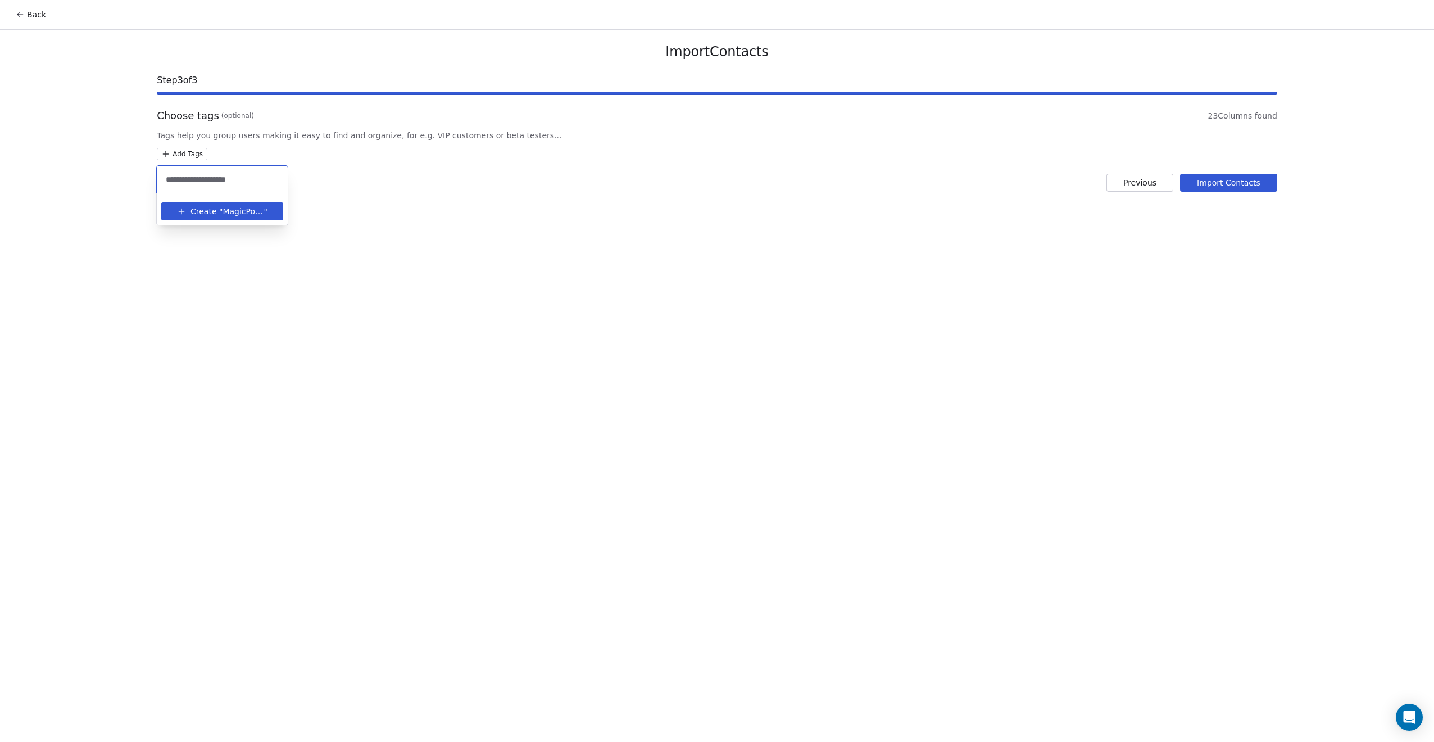
type input "**********"
click at [198, 211] on span "Create "" at bounding box center [207, 212] width 32 height 12
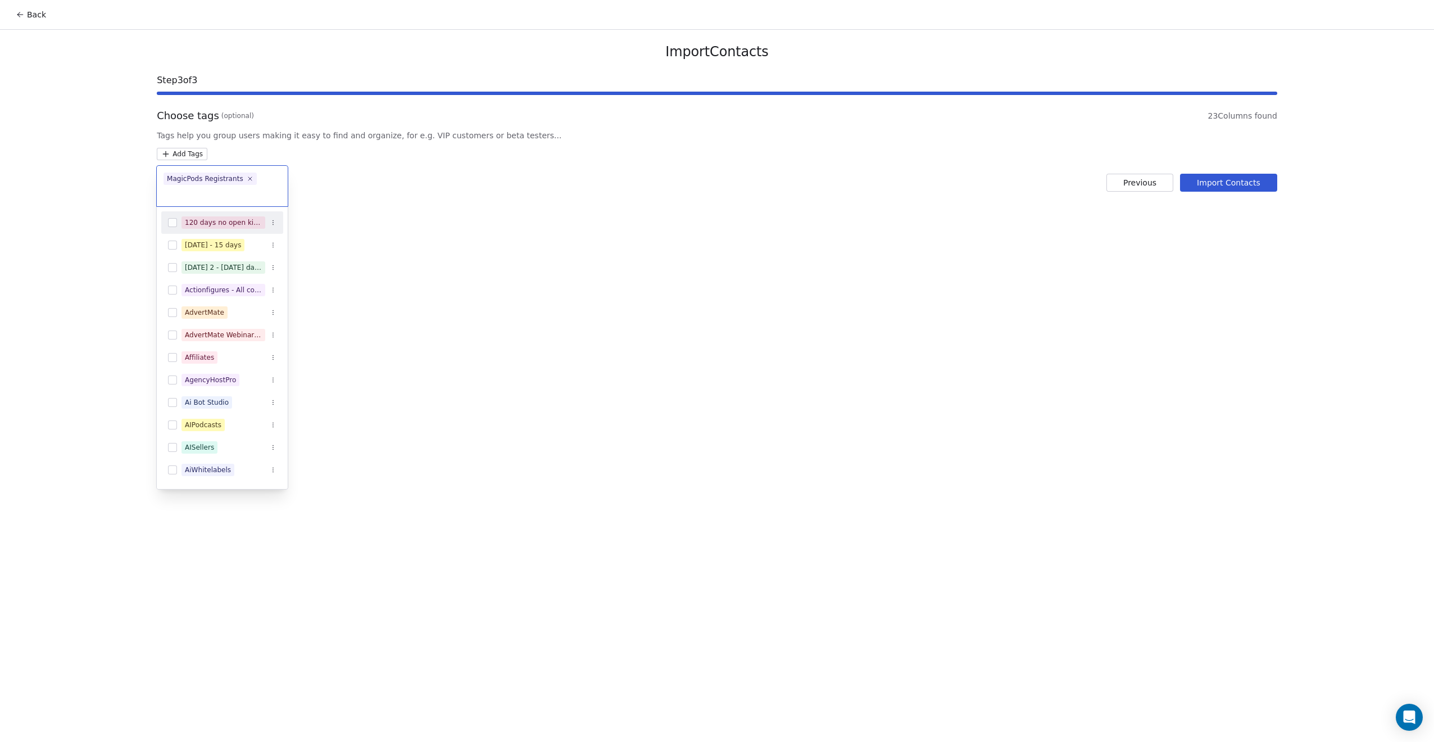
click at [516, 231] on html "Back Import Contacts Step 3 of 3 Choose tags (optional) 23 Columns found Tags h…" at bounding box center [717, 371] width 1434 height 742
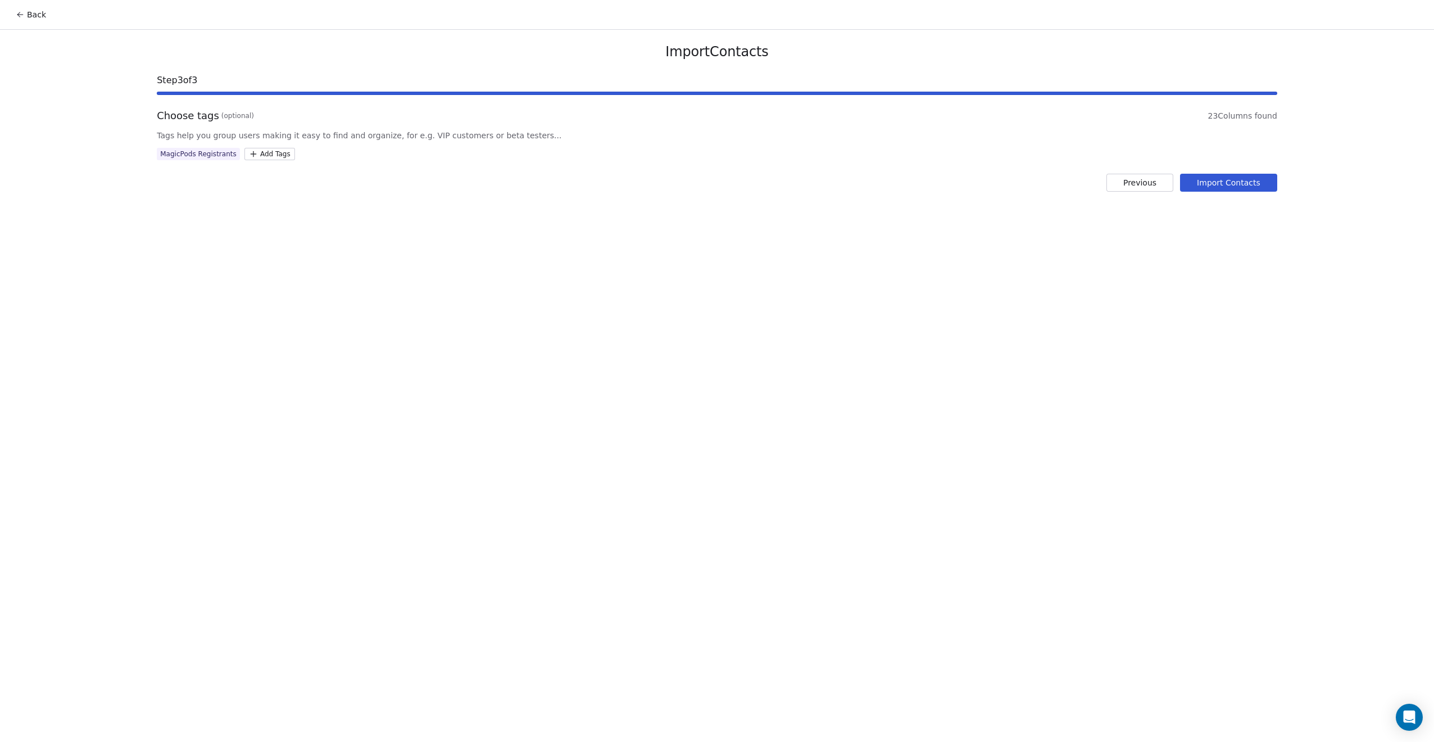
click at [1205, 184] on button "Import Contacts" at bounding box center [1228, 183] width 97 height 18
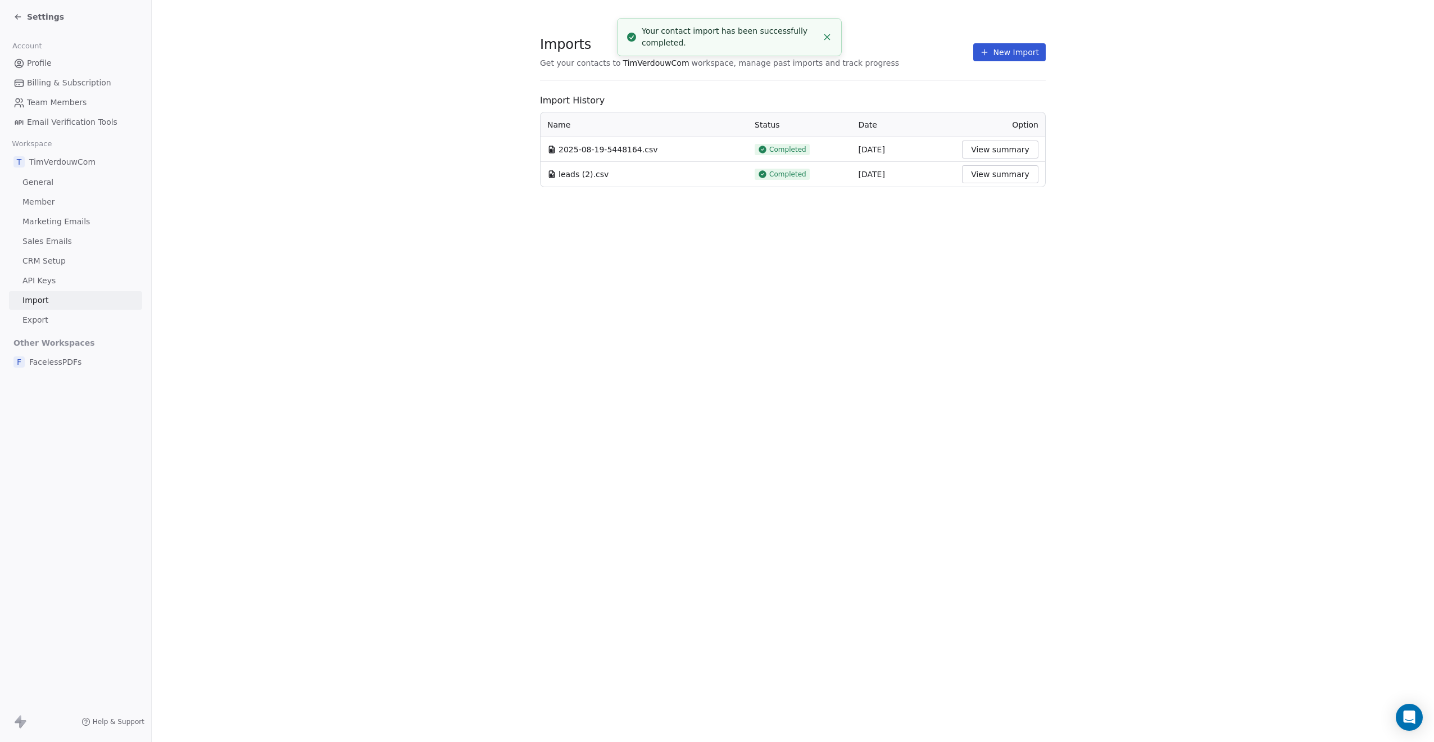
click at [15, 15] on icon at bounding box center [17, 16] width 9 height 9
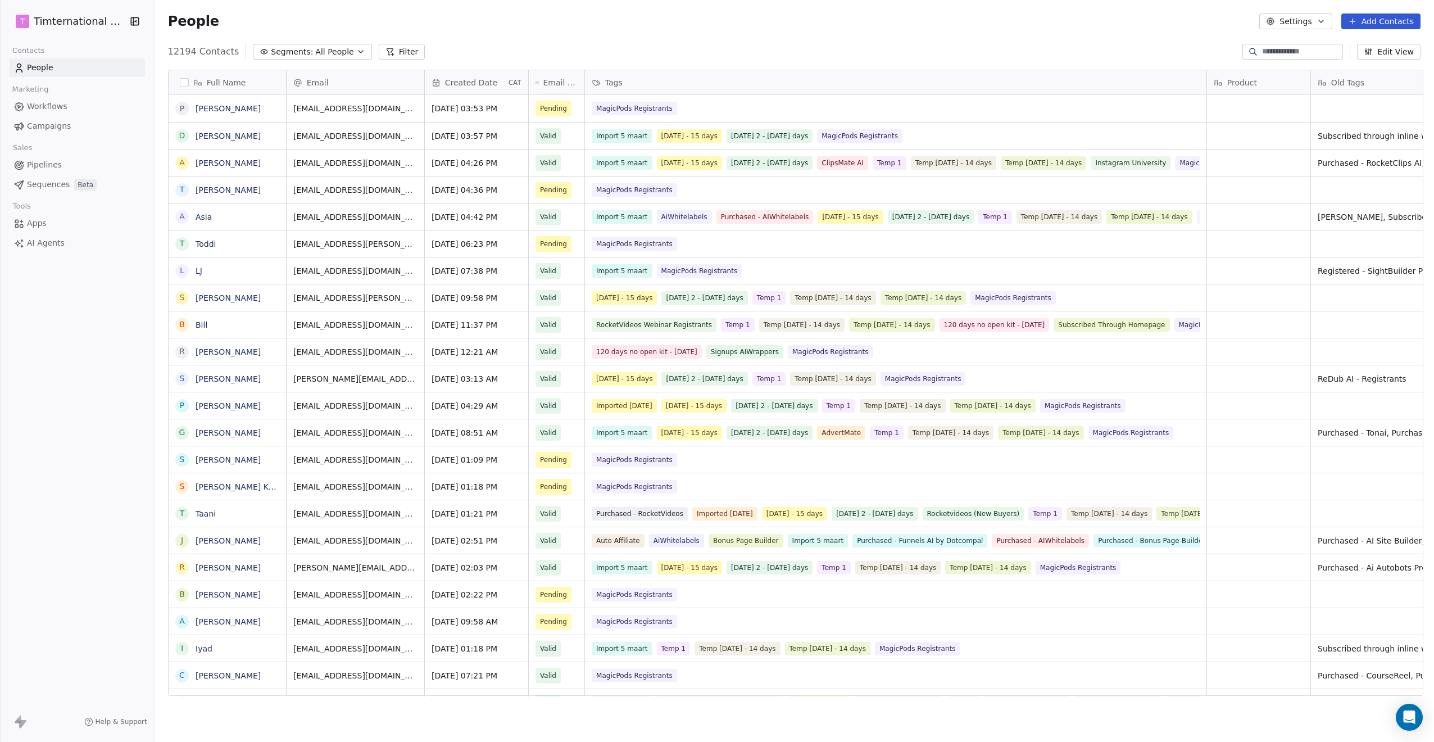
click at [327, 56] on span "All People" at bounding box center [334, 52] width 38 height 12
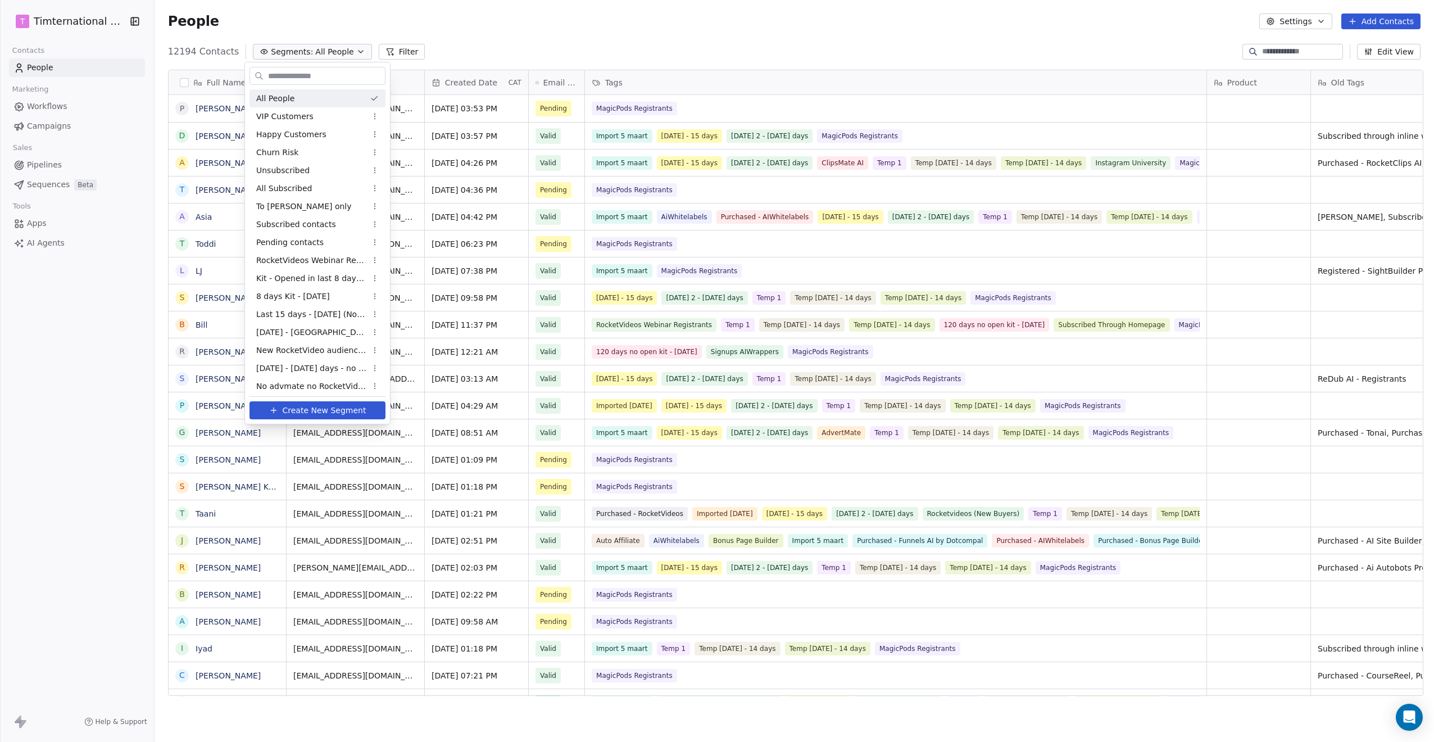
click at [549, 40] on html "T Timternational B.V. Contacts People Marketing Workflows Campaigns Sales Pipel…" at bounding box center [717, 371] width 1434 height 742
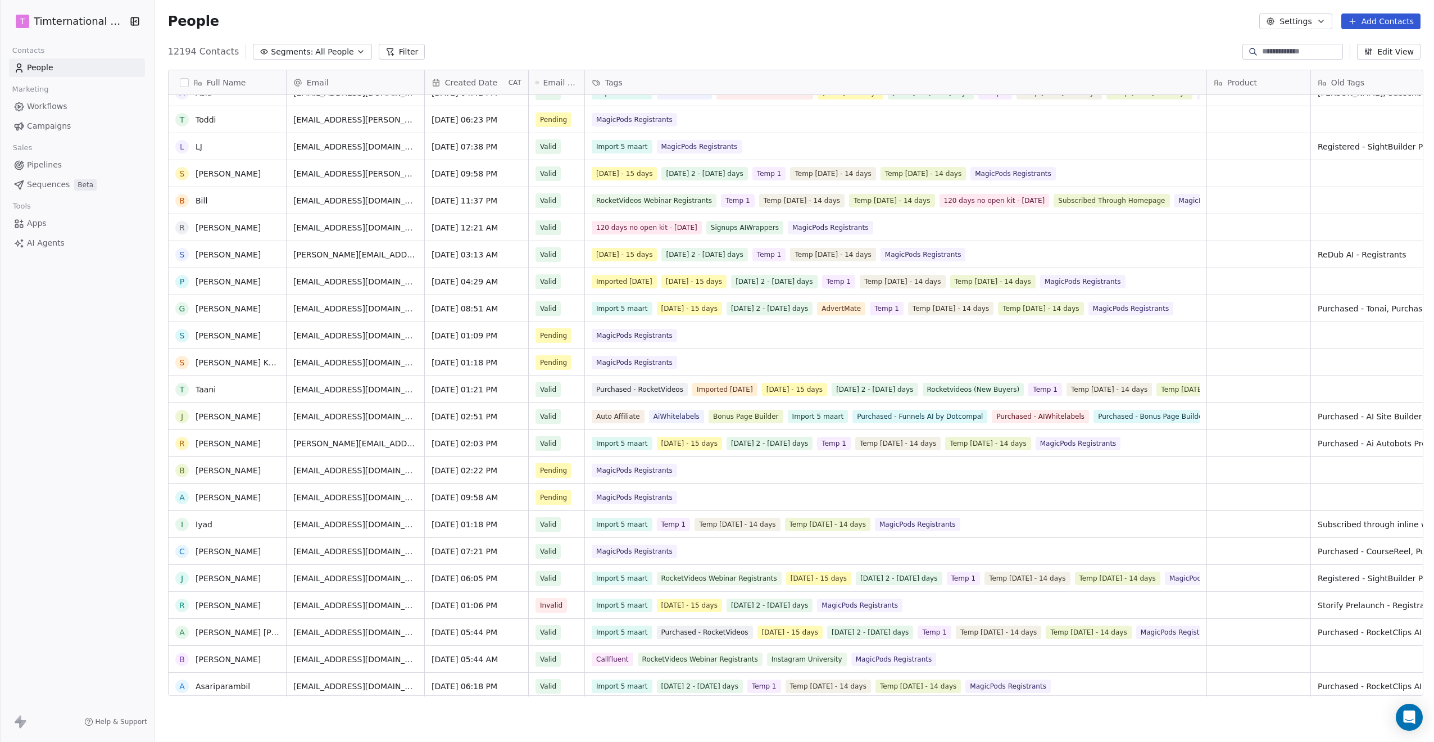
scroll to position [184, 0]
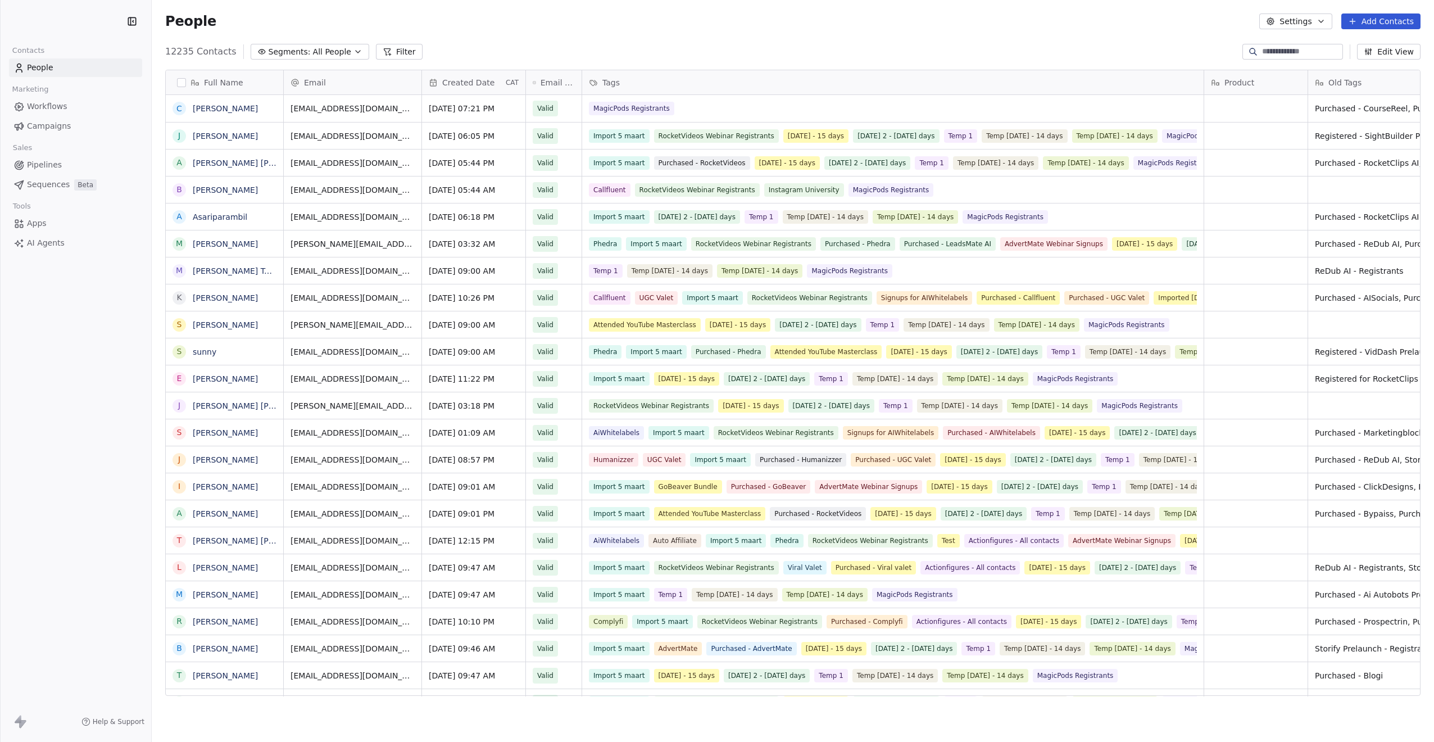
scroll to position [644, 1274]
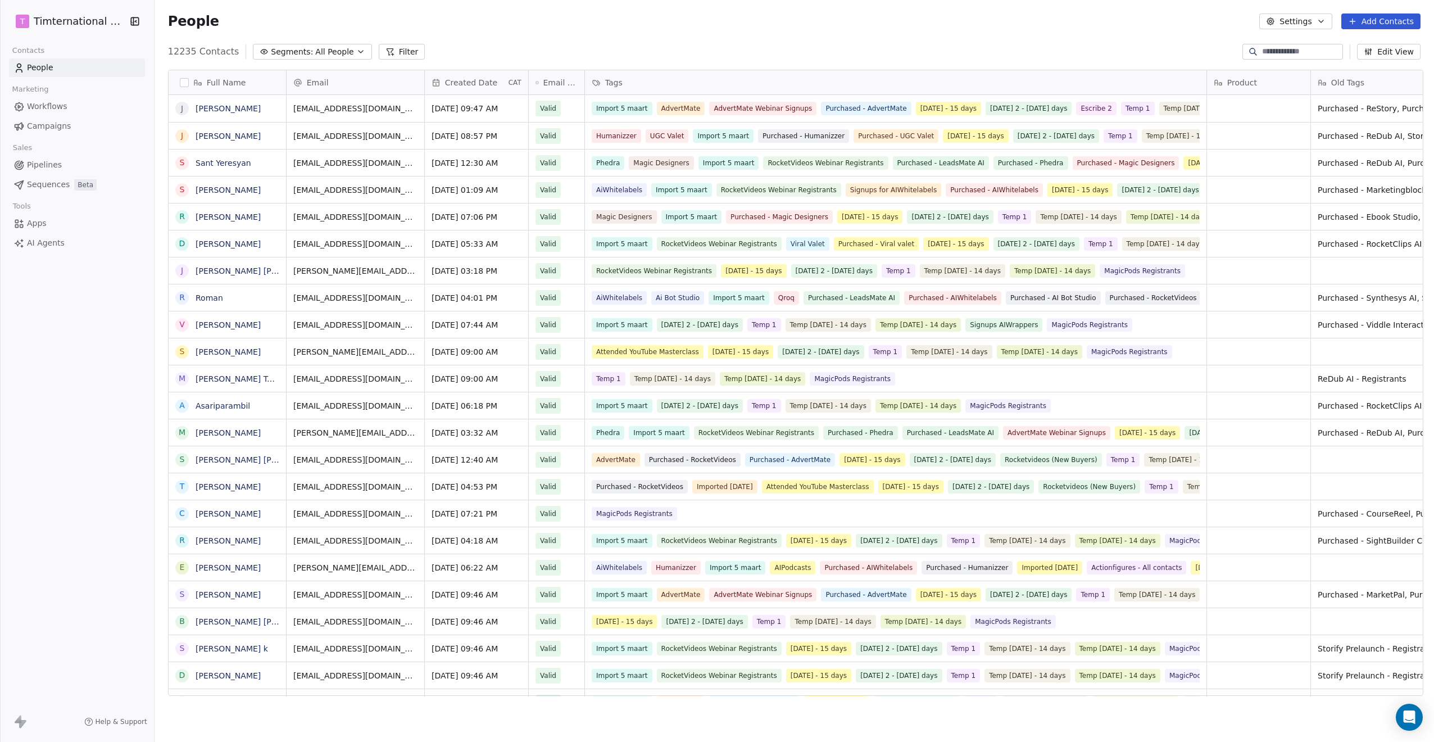
scroll to position [644, 1274]
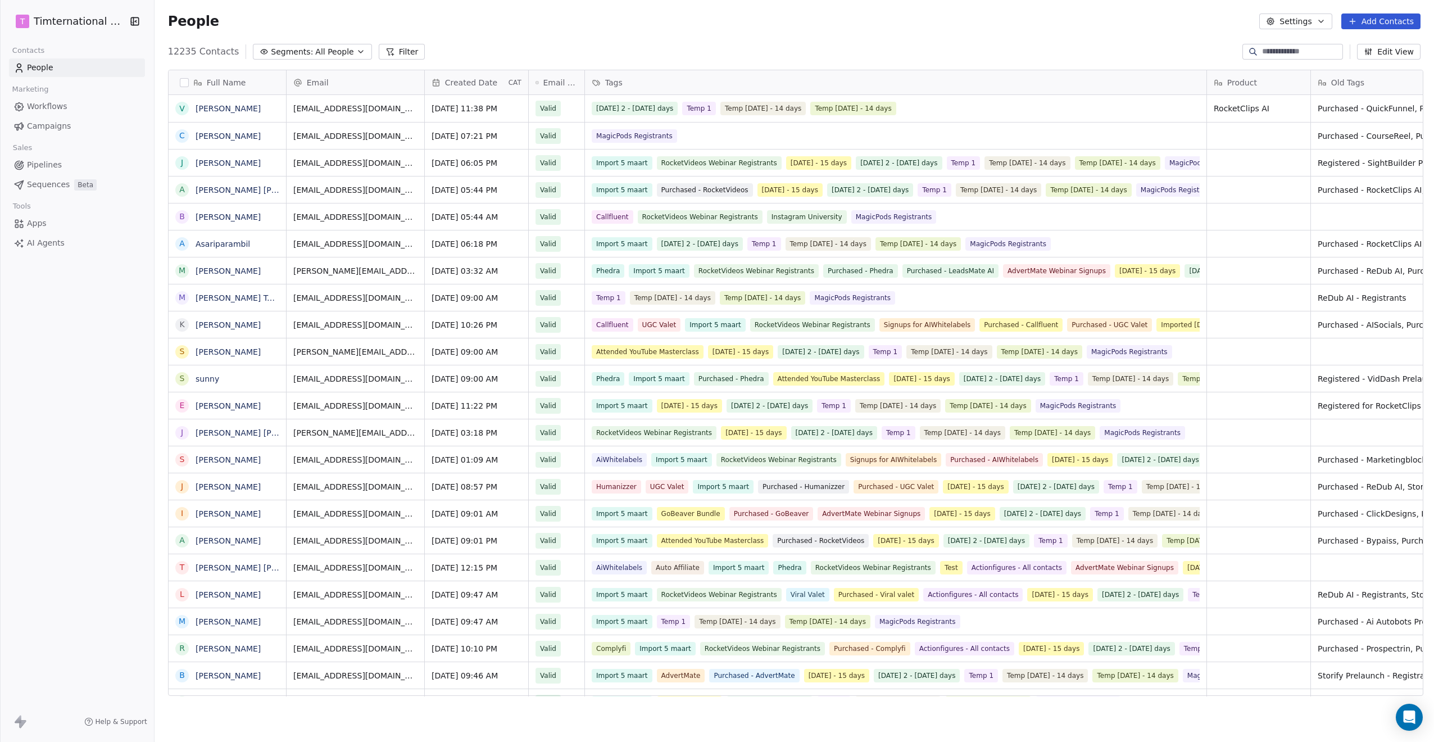
scroll to position [644, 1274]
click at [218, 352] on link "[PERSON_NAME]" at bounding box center [228, 351] width 65 height 9
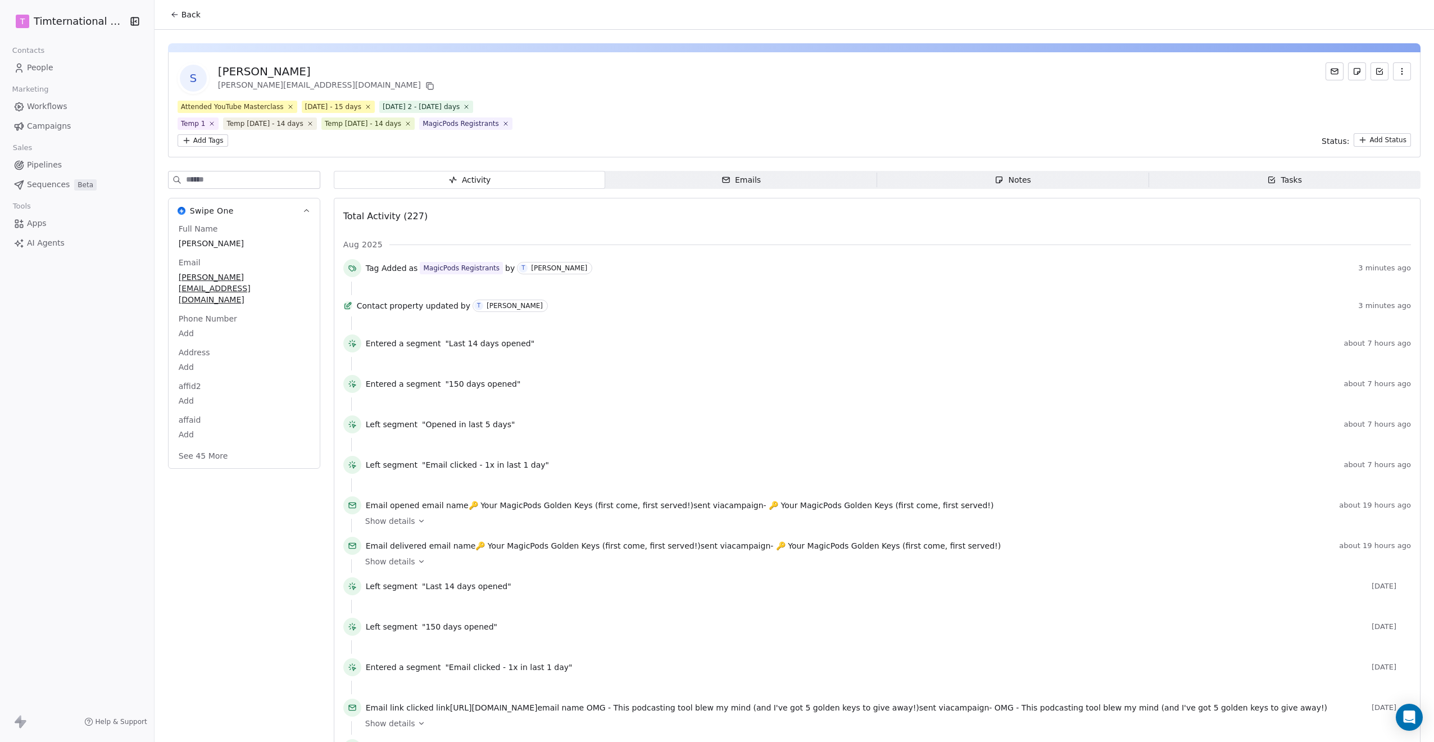
click at [171, 11] on icon at bounding box center [174, 14] width 9 height 9
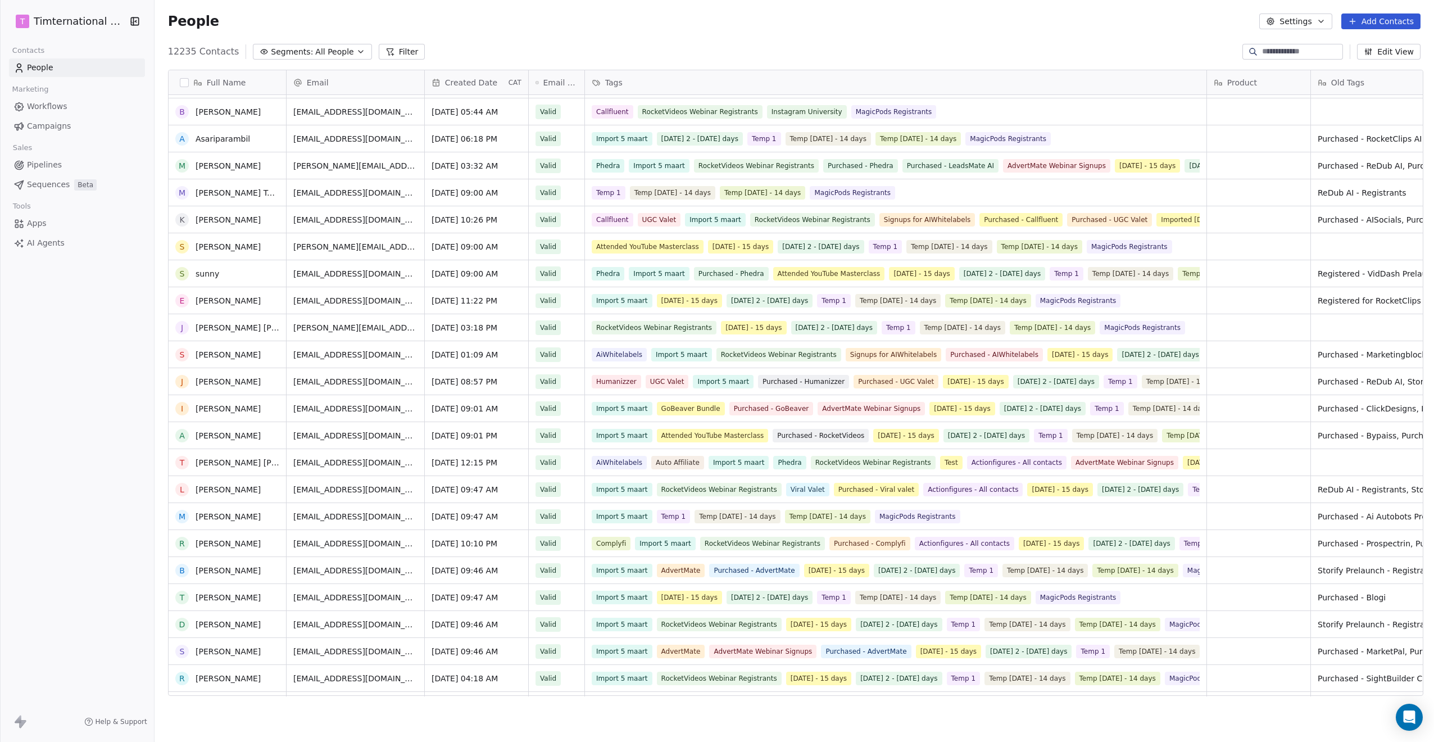
scroll to position [147, 0]
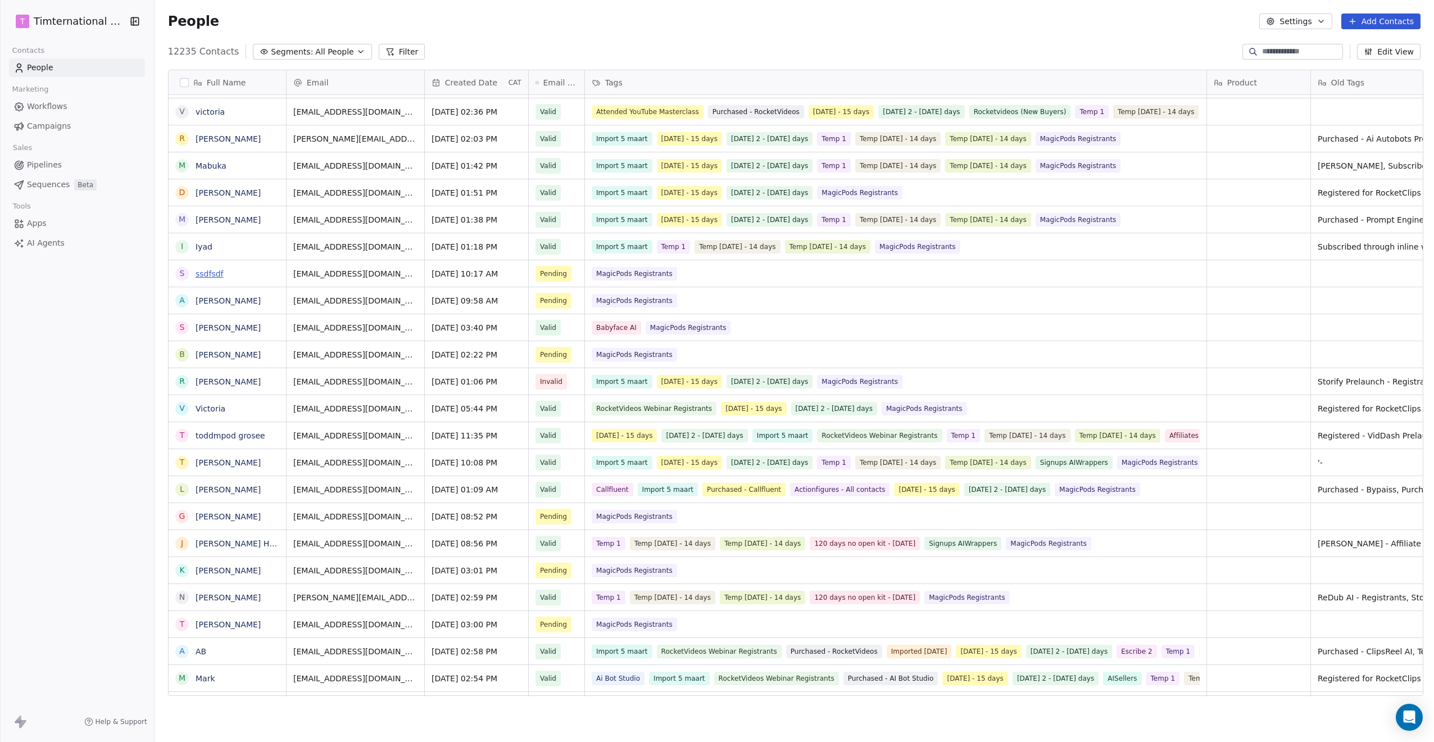
click at [212, 273] on link "ssdfsdf" at bounding box center [210, 273] width 28 height 9
click at [203, 298] on link "adrian" at bounding box center [228, 300] width 65 height 9
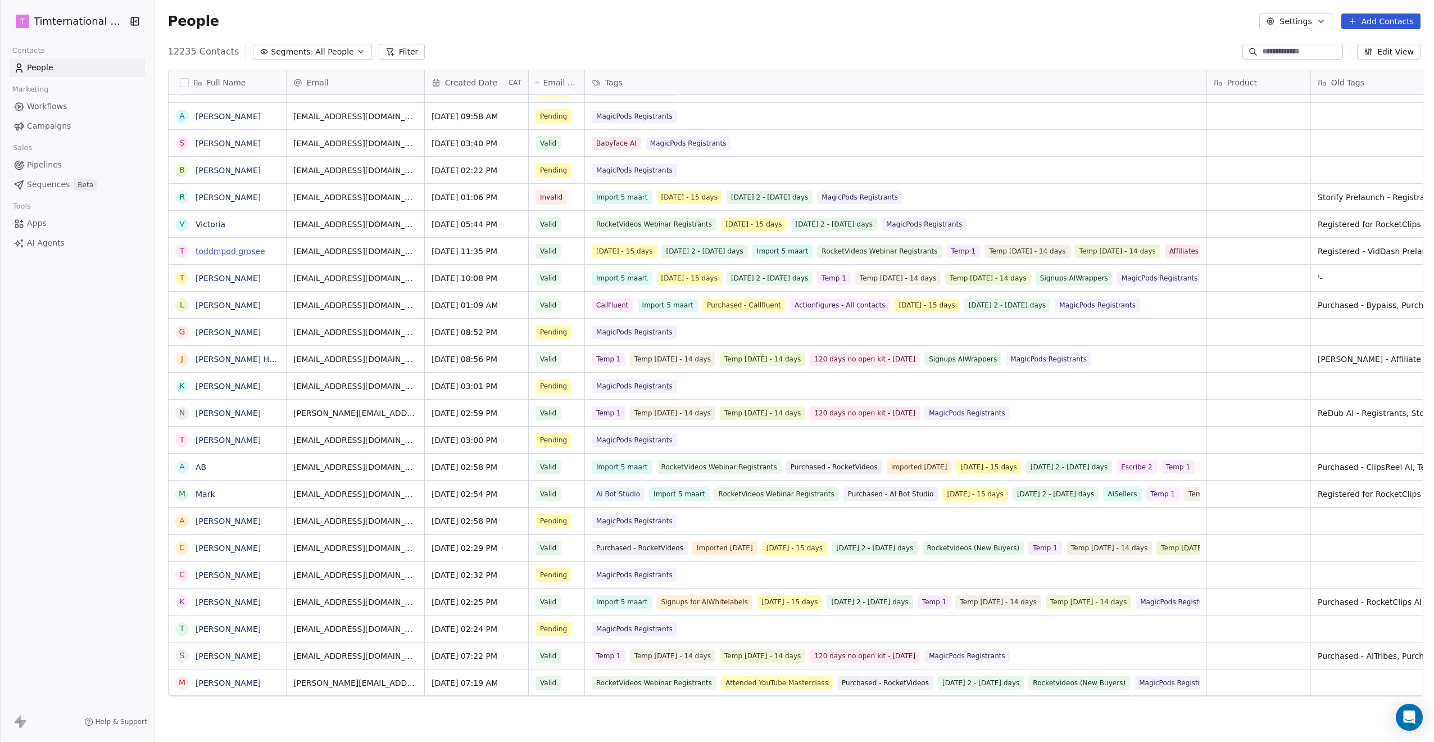
click at [234, 248] on link "toddmpod grosee" at bounding box center [231, 251] width 70 height 9
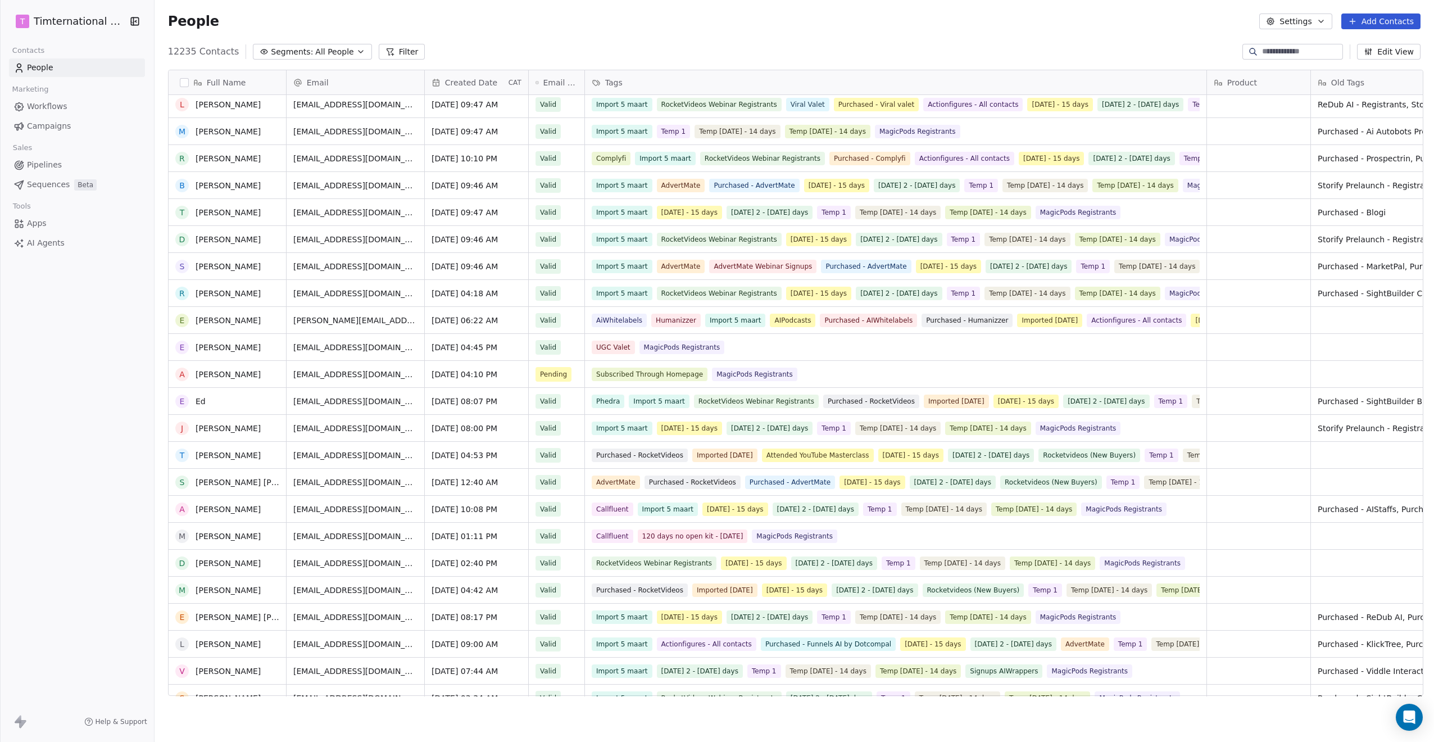
scroll to position [4540, 0]
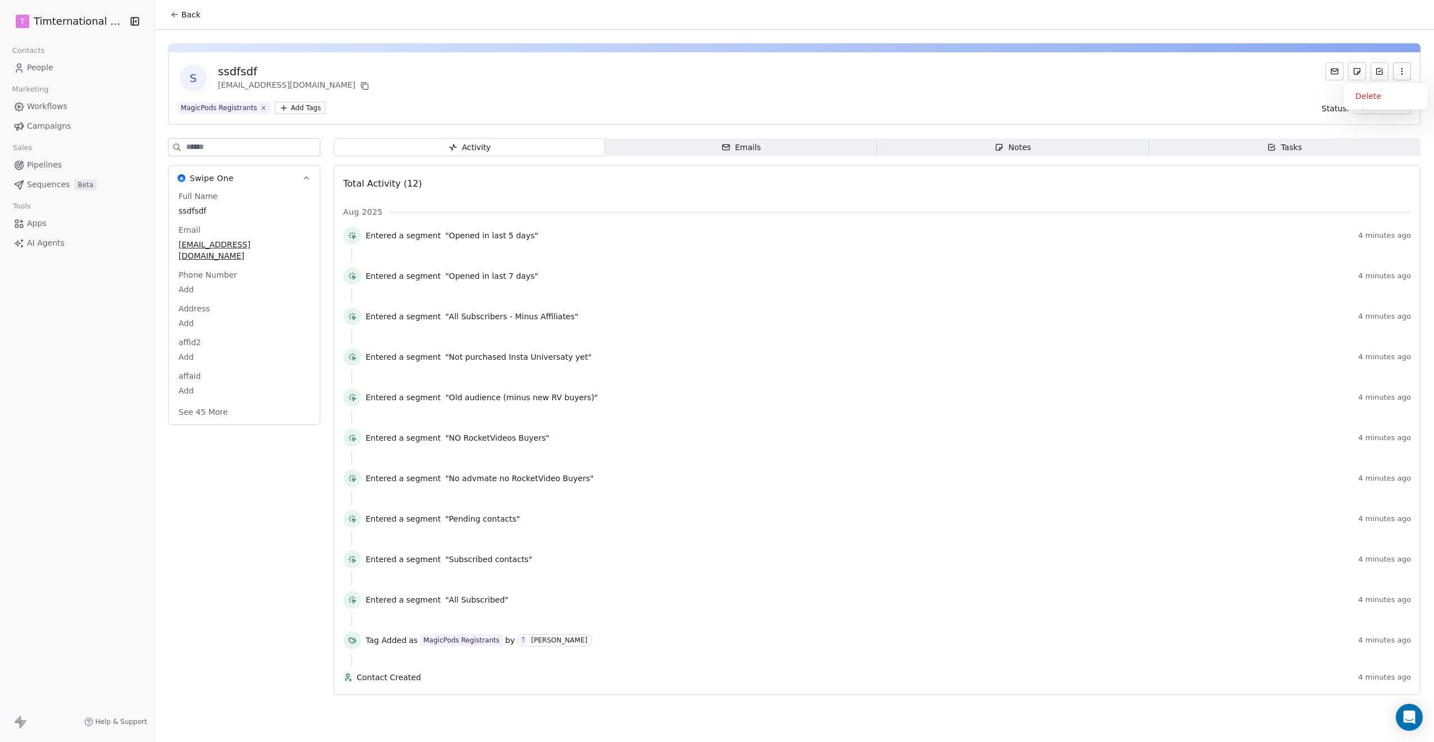
click at [1405, 73] on icon "button" at bounding box center [1402, 71] width 9 height 9
click at [204, 402] on button "See 45 More" at bounding box center [203, 412] width 63 height 20
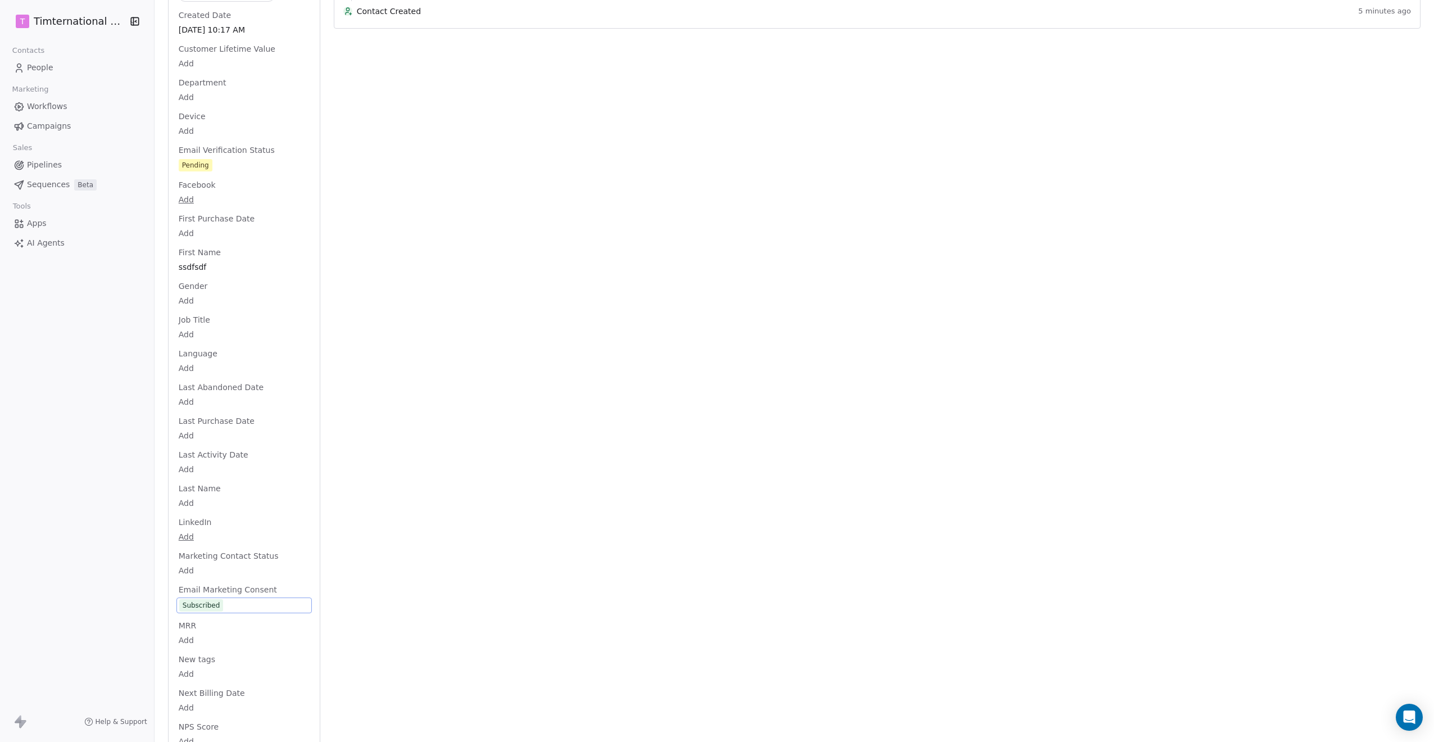
click at [201, 588] on div "Full Name ssdfsdf Email isfanbogdan+yim3@gmail.com Phone Number Add Address Add…" at bounding box center [243, 389] width 135 height 1730
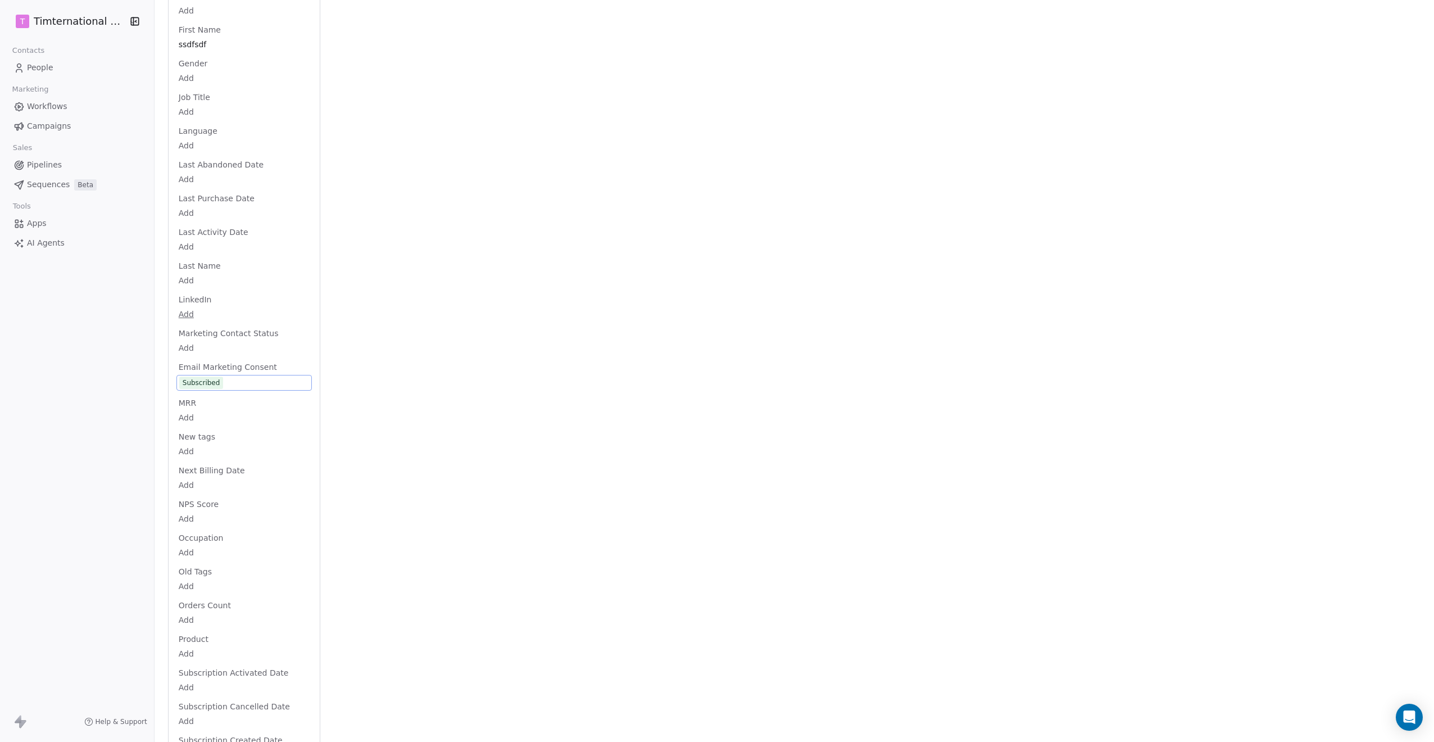
click at [204, 377] on div "Subscribed" at bounding box center [202, 382] width 38 height 11
click at [209, 429] on div "Unsubscribed" at bounding box center [216, 432] width 46 height 10
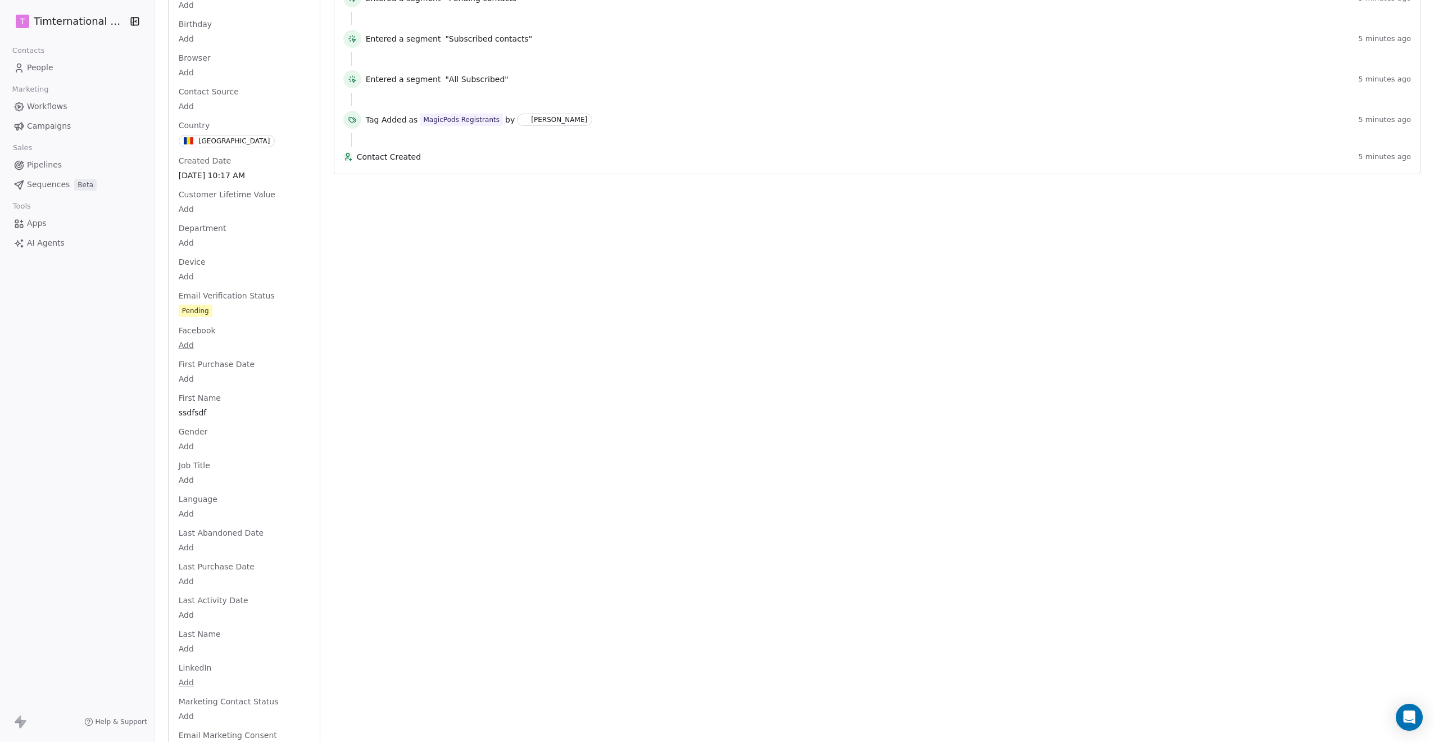
scroll to position [0, 0]
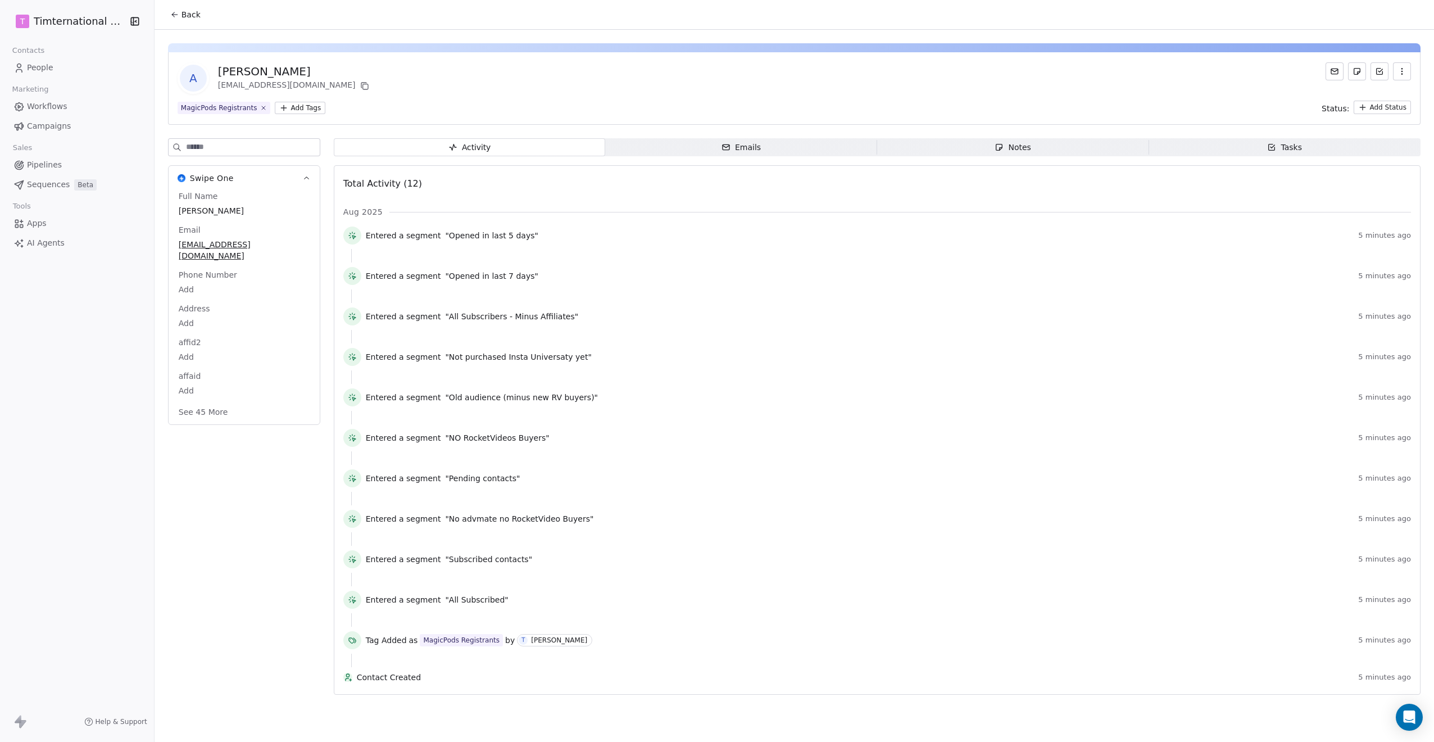
click at [209, 402] on button "See 45 More" at bounding box center [203, 412] width 63 height 20
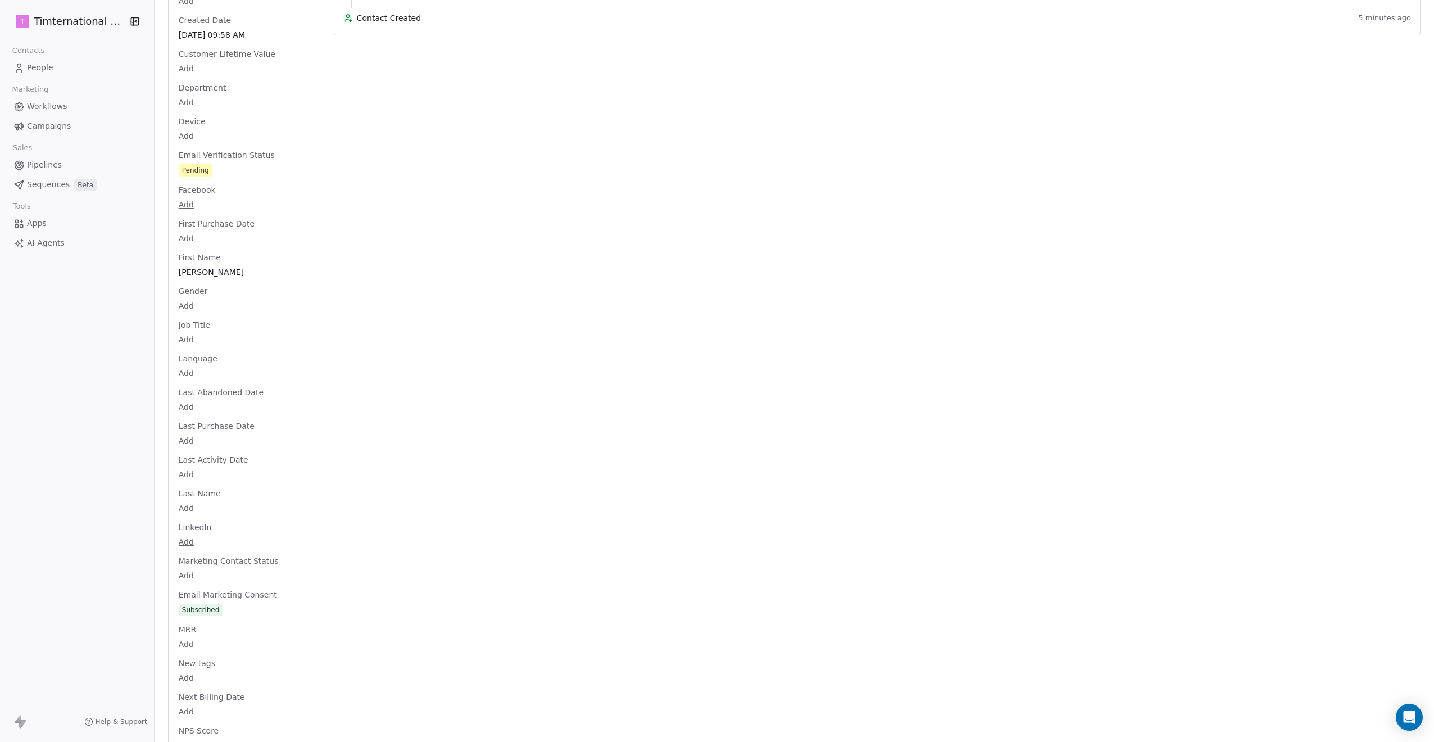
scroll to position [1016, 0]
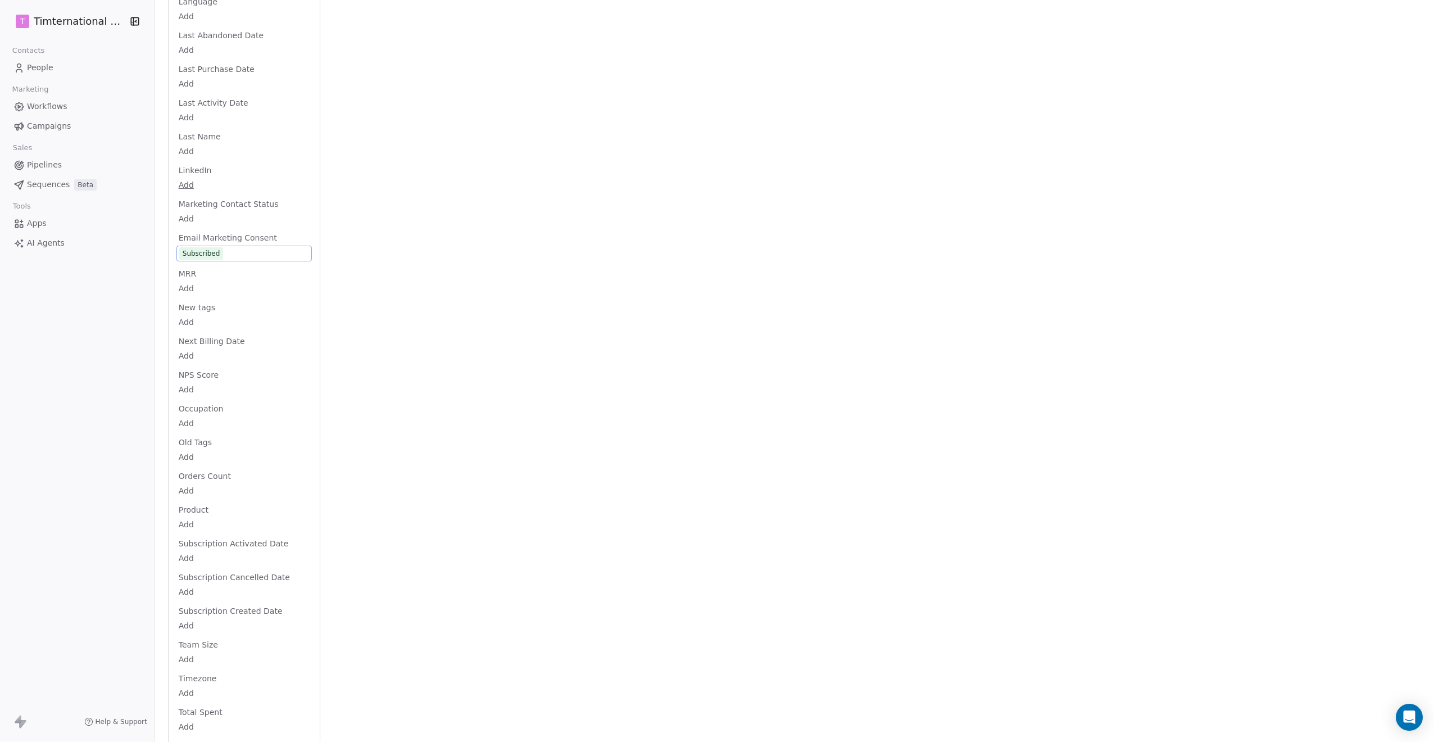
click at [212, 238] on div "Full Name adrian Email isfanbogdan+timtest@gmail.com Phone Number Add Address A…" at bounding box center [243, 38] width 135 height 1728
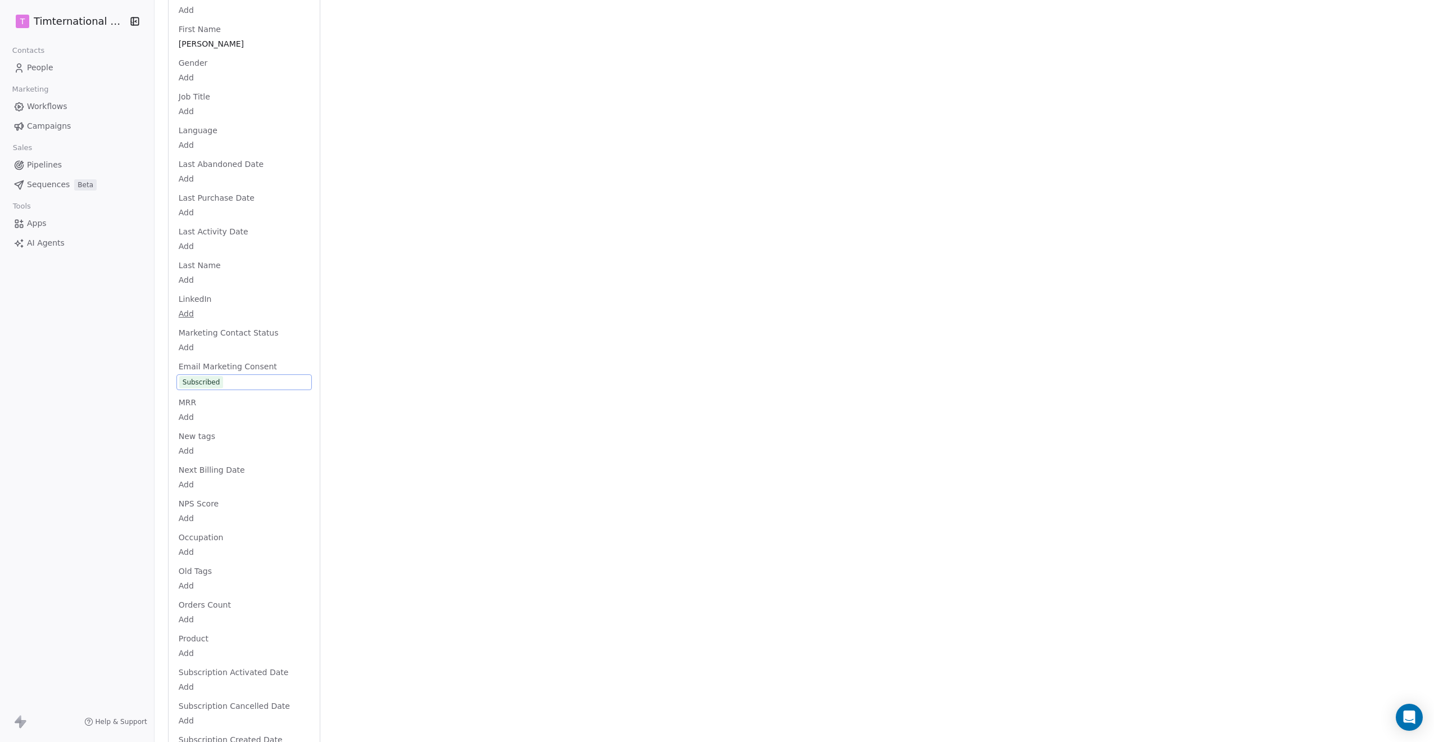
click at [234, 376] on span "Subscribed" at bounding box center [244, 382] width 130 height 12
click at [207, 377] on div "Subscribed" at bounding box center [202, 382] width 38 height 11
click at [210, 377] on div "Subscribed" at bounding box center [202, 382] width 38 height 11
click at [234, 376] on span "Subscribed" at bounding box center [244, 382] width 130 height 12
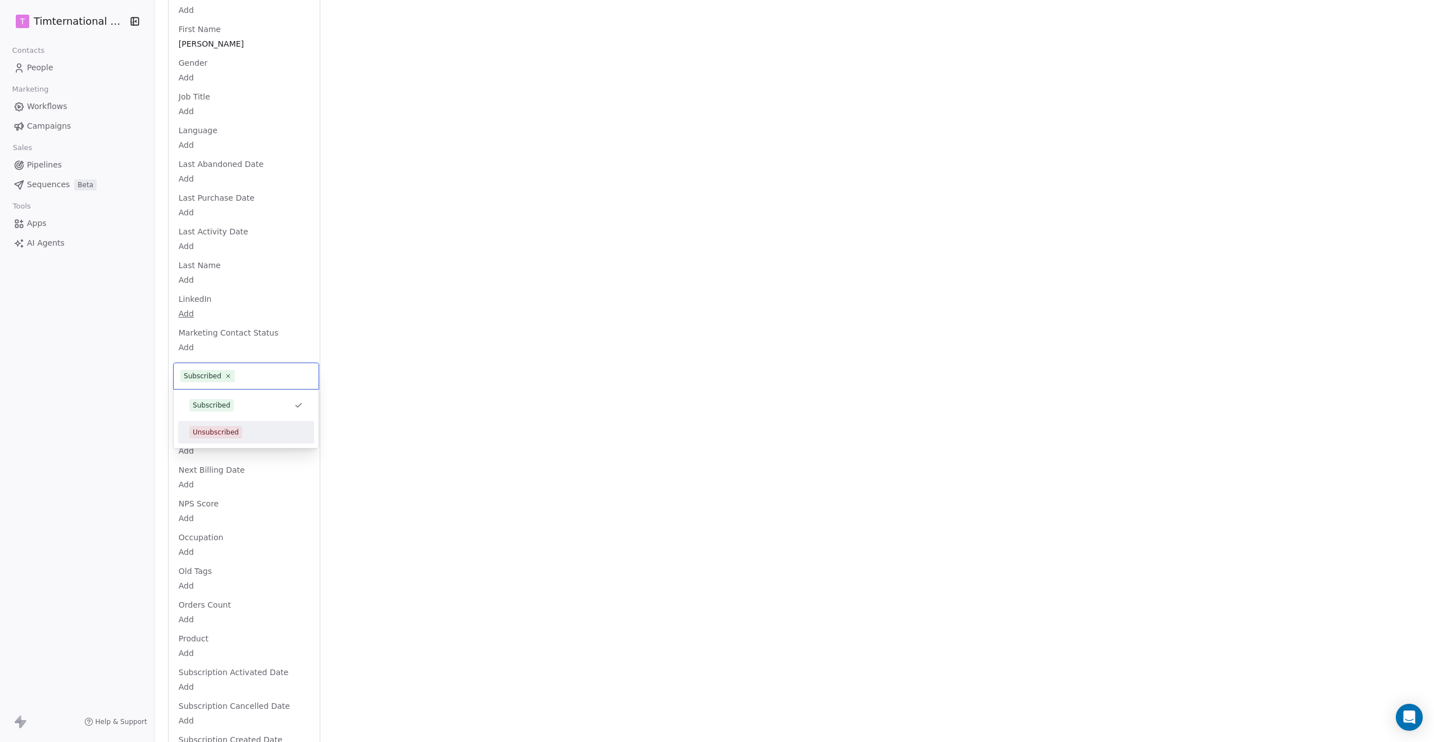
click at [220, 428] on div "Unsubscribed" at bounding box center [216, 432] width 46 height 10
click at [1108, 93] on div "Activity Activity Emails Emails Notes Notes Tasks Tasks Total Activity (12) Aug…" at bounding box center [877, 147] width 1087 height 1792
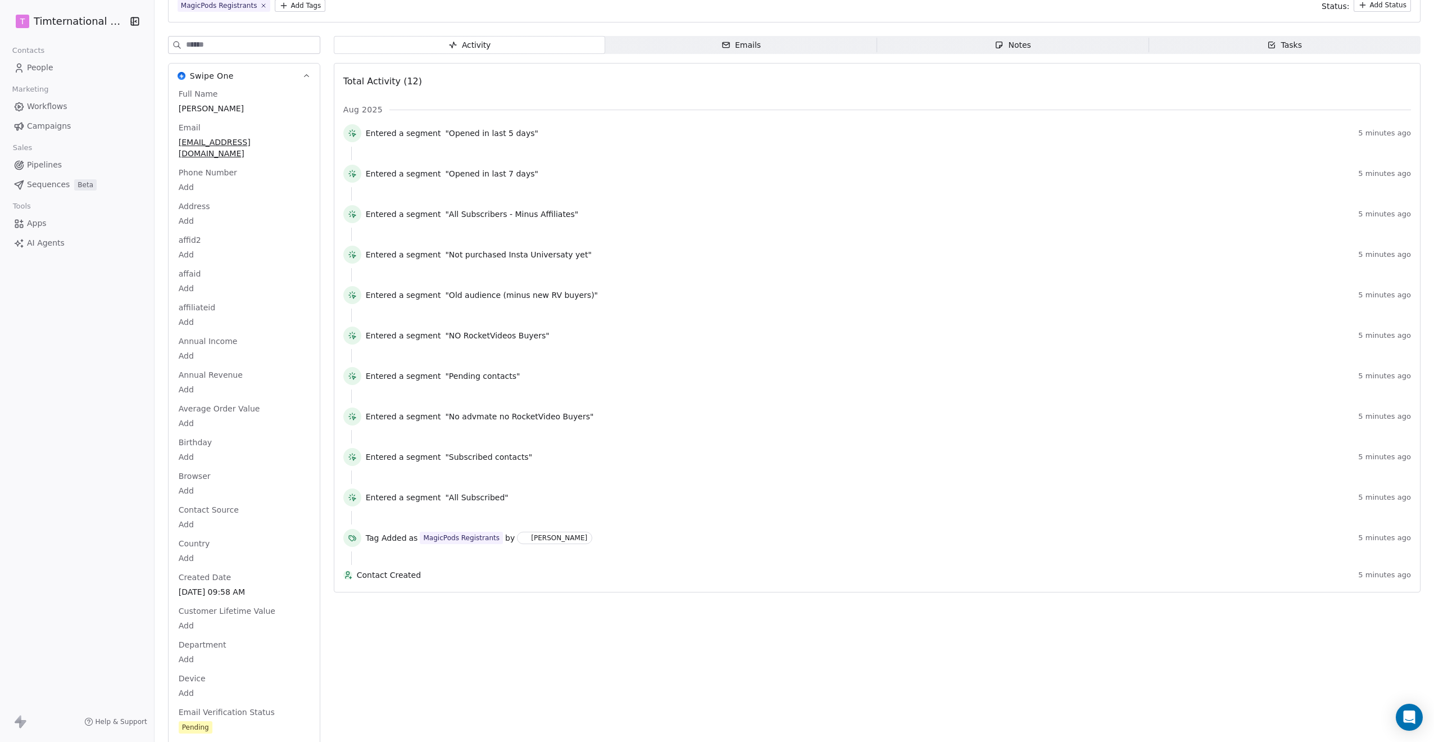
scroll to position [0, 0]
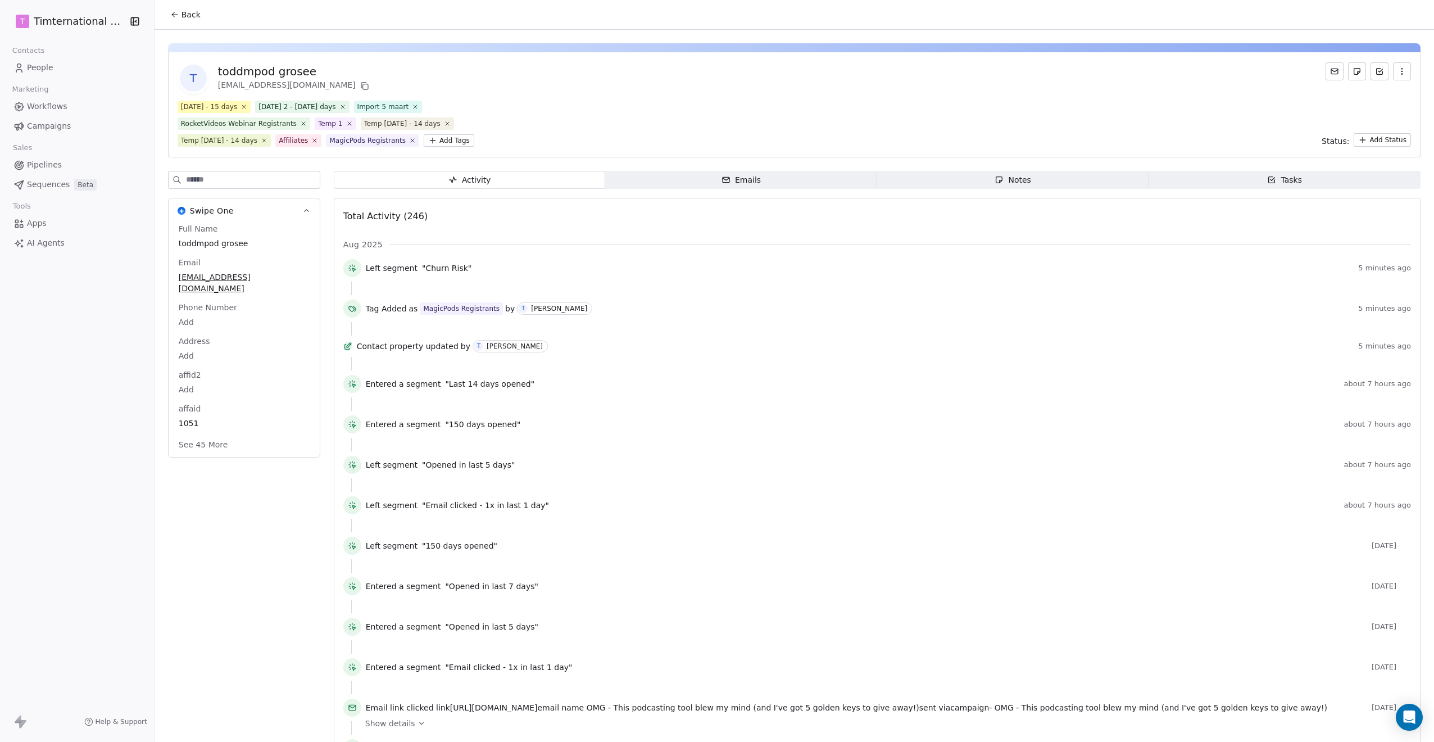
click at [456, 144] on html "T Timternational B.V. Contacts People Marketing Workflows Campaigns Sales Pipel…" at bounding box center [717, 371] width 1434 height 742
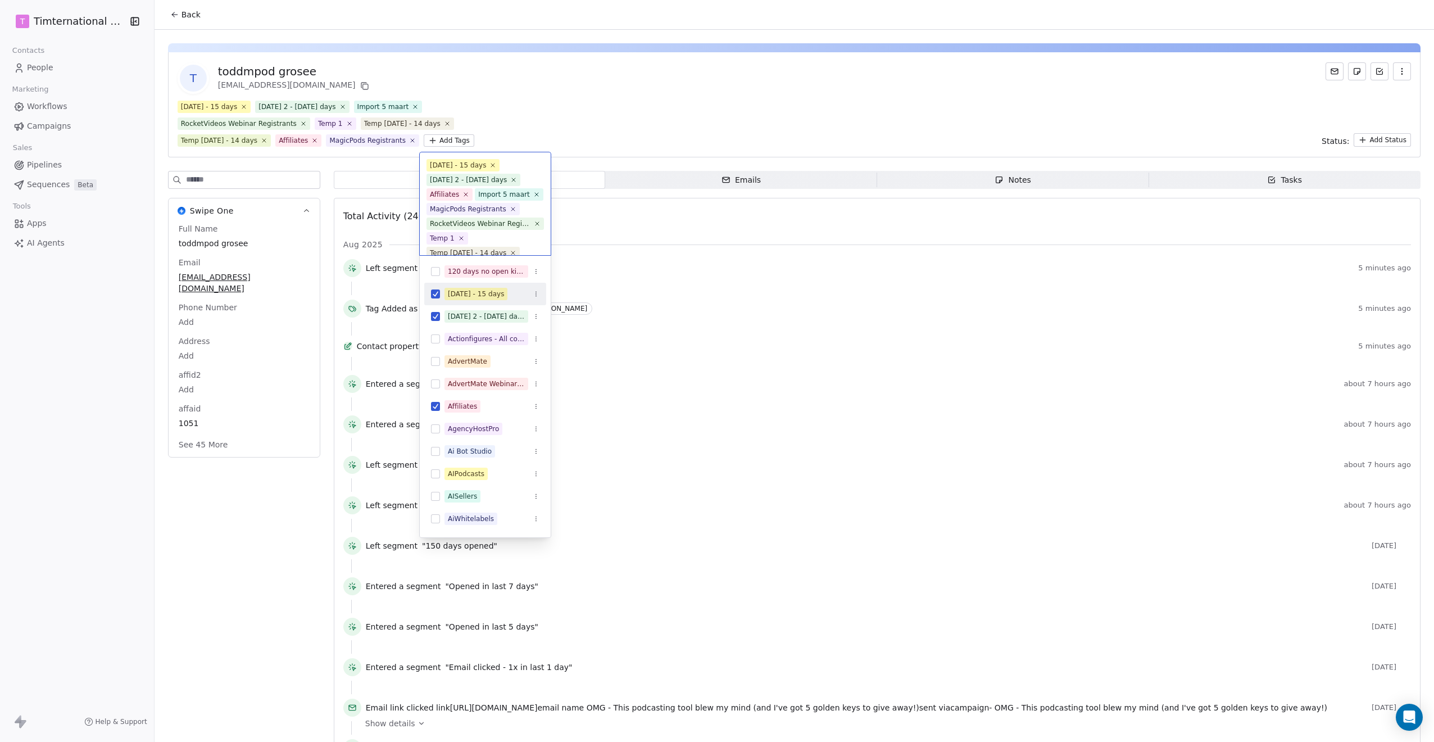
click at [623, 135] on html "T Timternational B.V. Contacts People Marketing Workflows Campaigns Sales Pipel…" at bounding box center [717, 371] width 1434 height 742
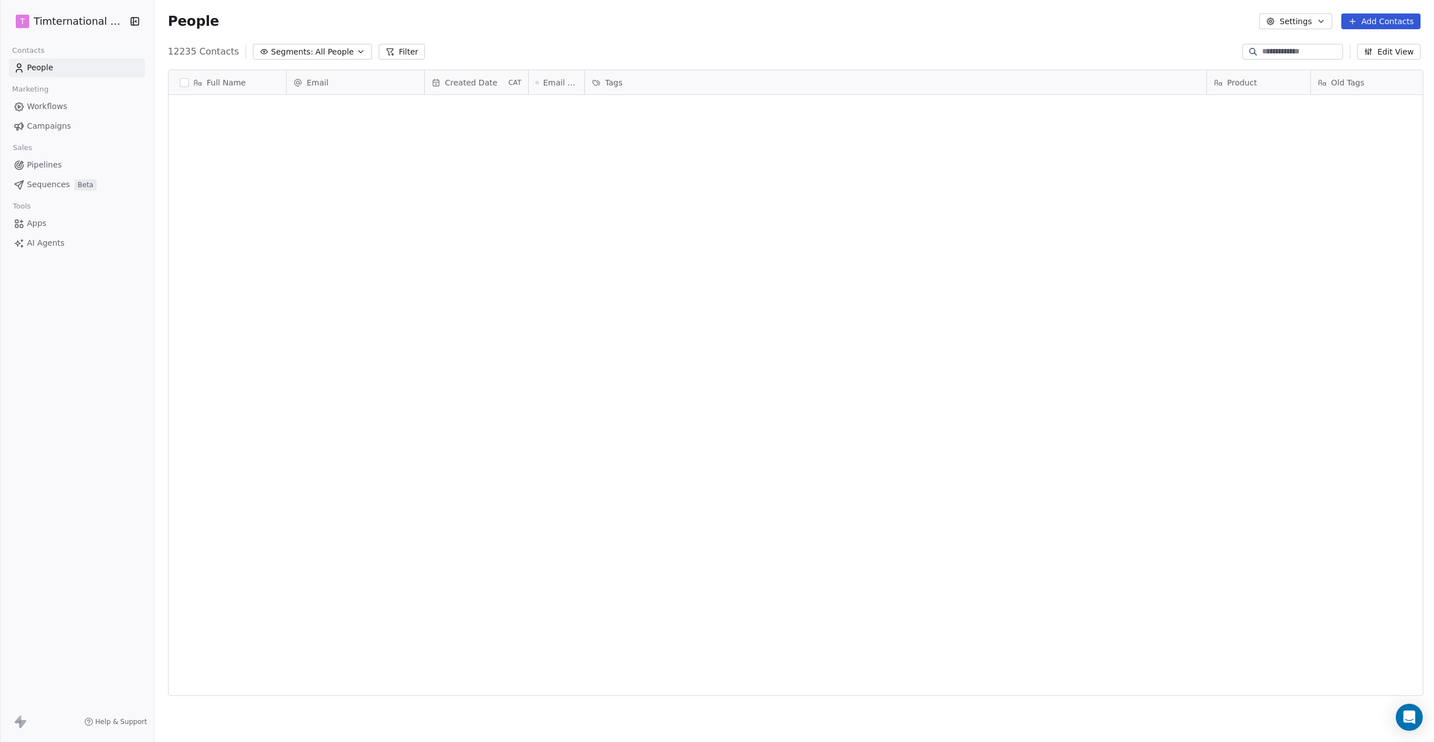
scroll to position [644, 1274]
